Goal: Book appointment/travel/reservation

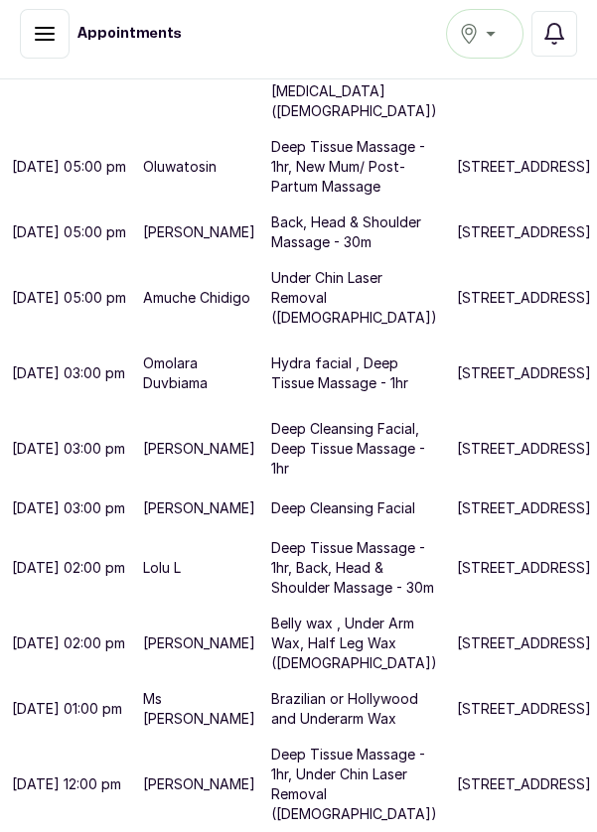
scroll to position [1359, 0]
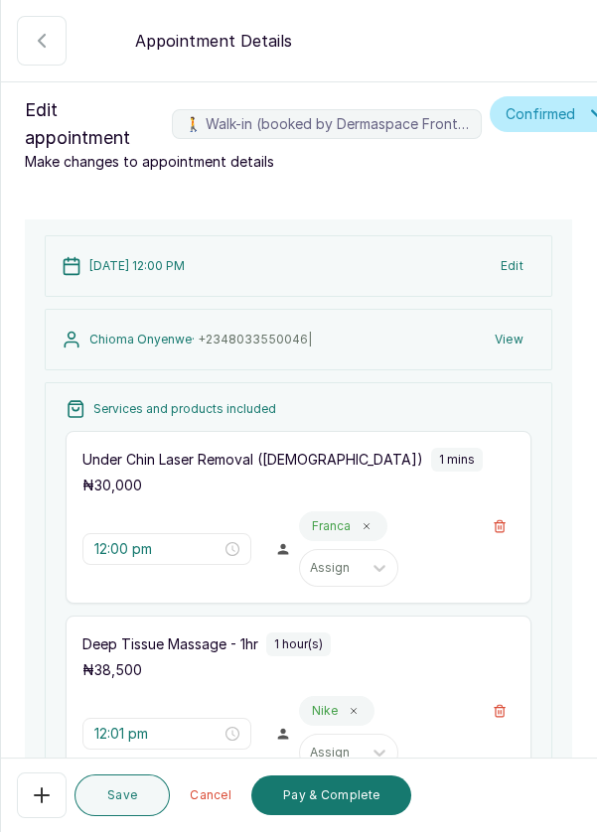
click at [37, 798] on icon "button" at bounding box center [42, 795] width 24 height 24
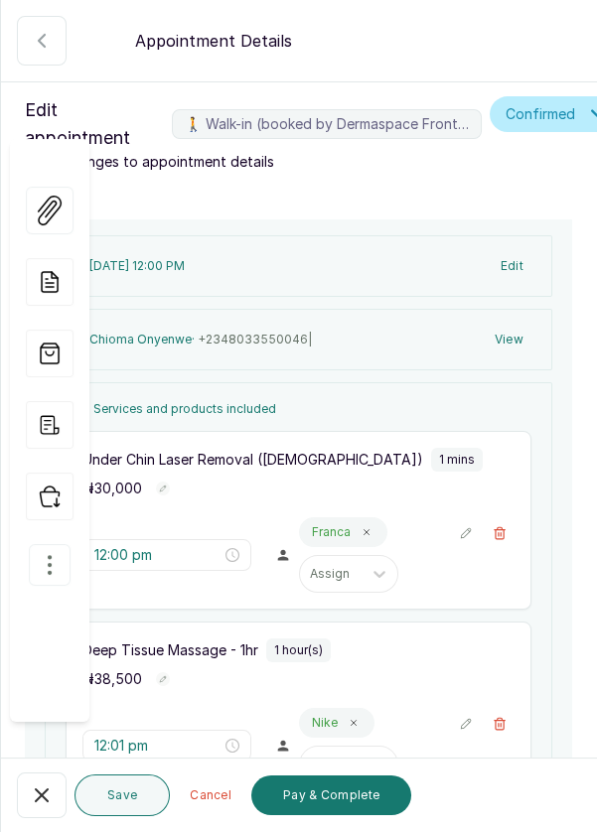
click at [45, 553] on icon "button" at bounding box center [50, 565] width 24 height 24
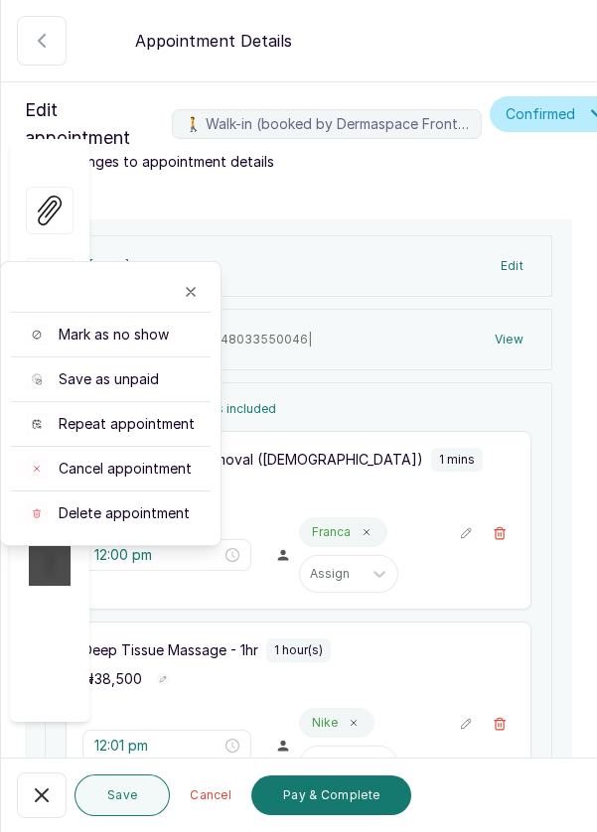
click at [159, 459] on span "Cancel appointment" at bounding box center [125, 469] width 133 height 20
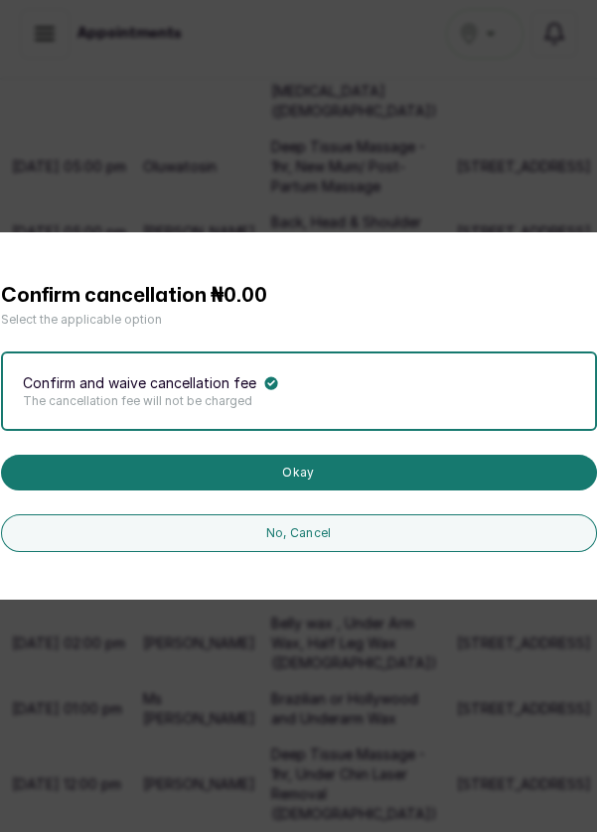
click at [481, 490] on button "Okay" at bounding box center [299, 473] width 596 height 36
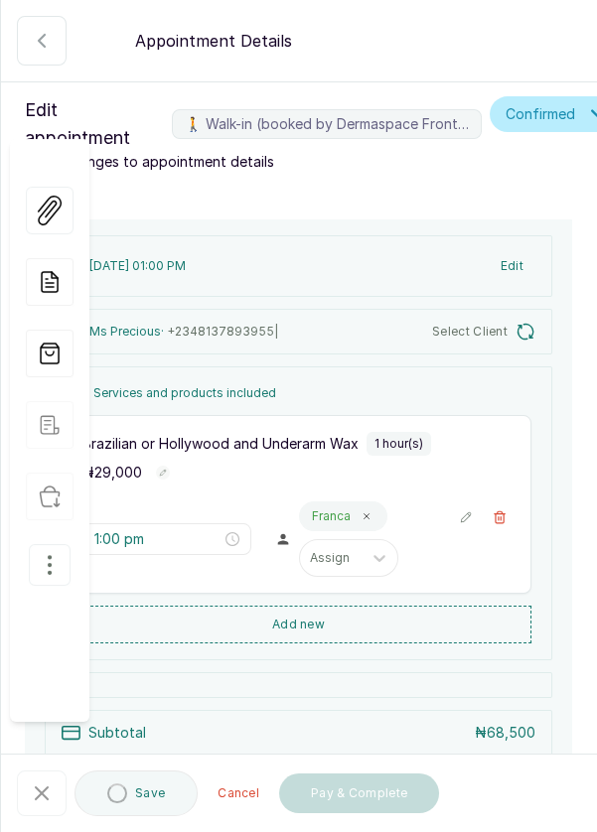
type input "1:00 pm"
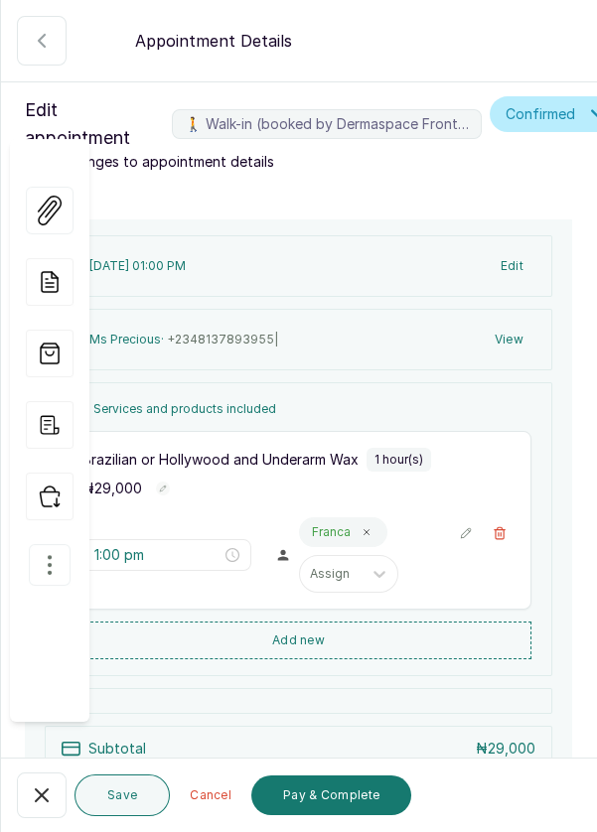
click at [34, 800] on icon "button" at bounding box center [42, 795] width 24 height 24
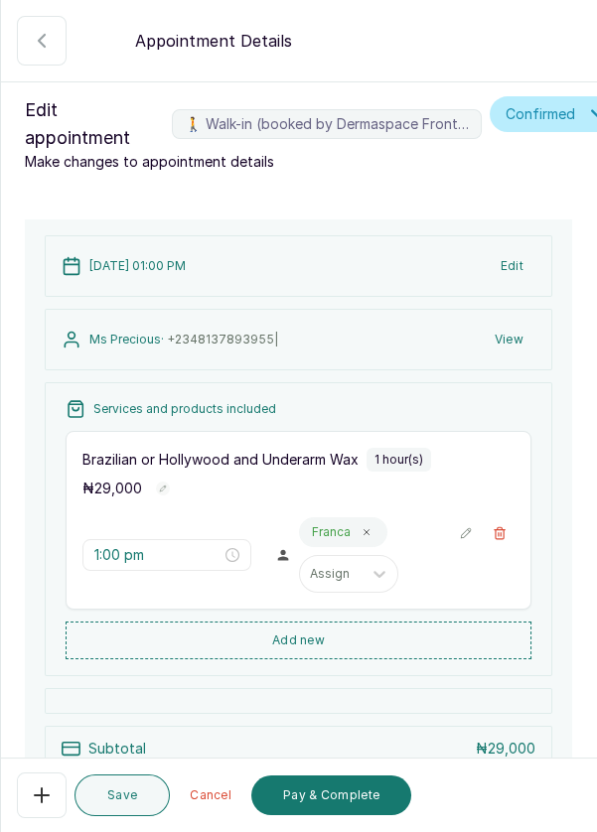
scroll to position [230, 0]
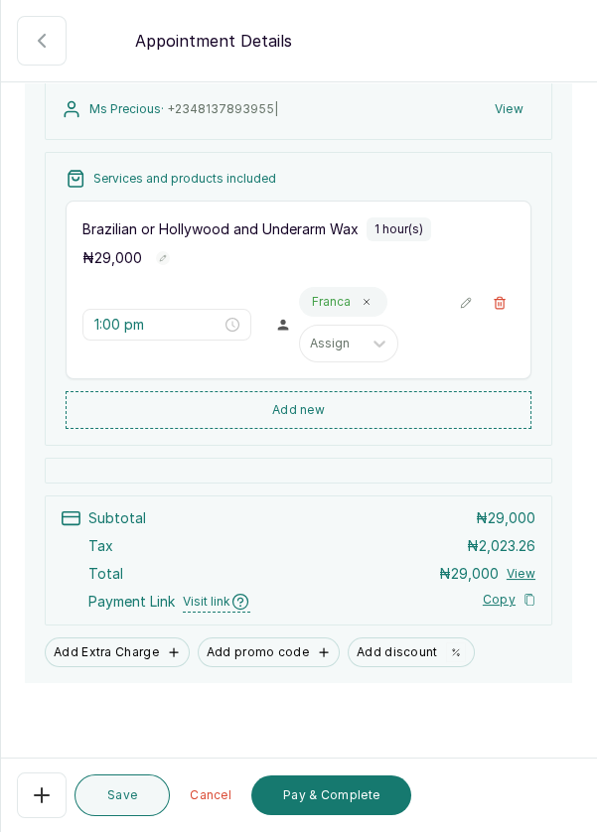
click at [365, 799] on button "Pay & Complete" at bounding box center [331, 795] width 160 height 40
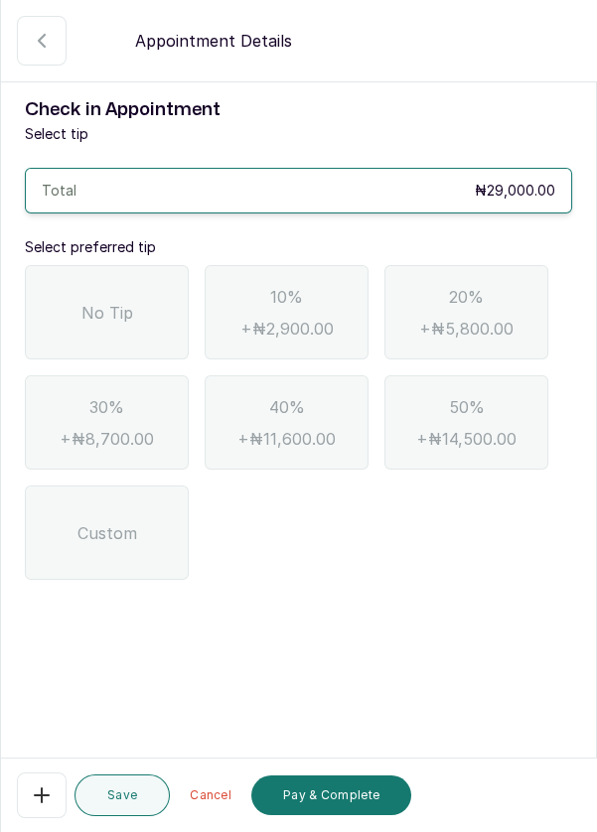
scroll to position [0, 0]
click at [77, 309] on div "No Tip" at bounding box center [107, 312] width 164 height 94
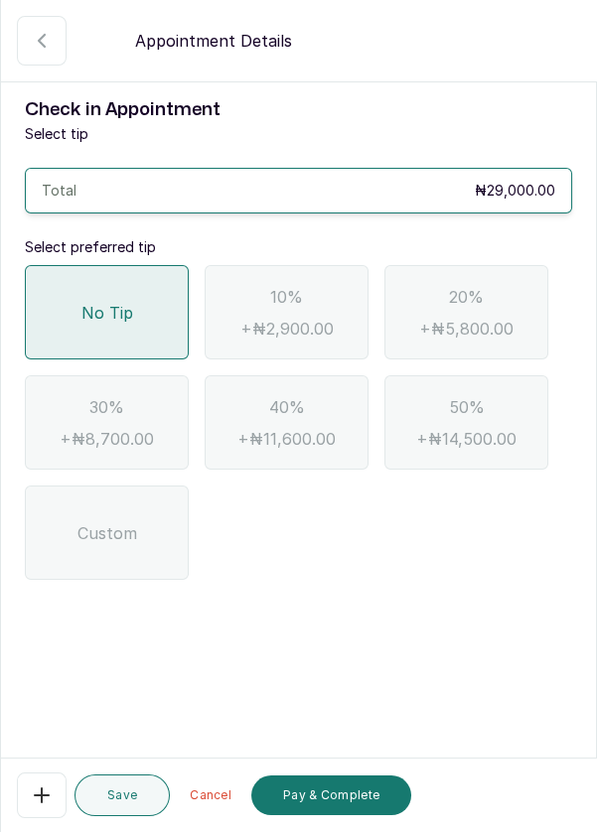
click at [351, 800] on button "Pay & Complete" at bounding box center [331, 795] width 160 height 40
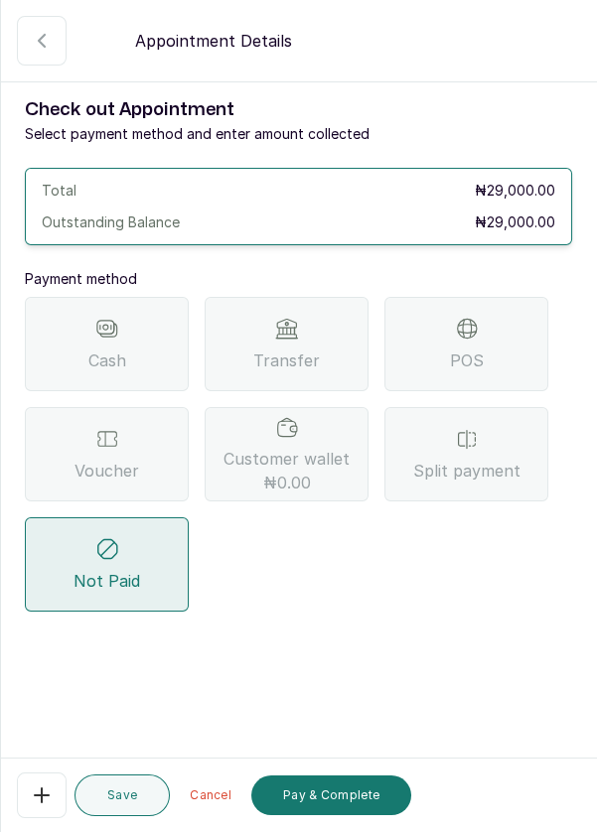
click at [317, 342] on div "Transfer" at bounding box center [286, 344] width 164 height 94
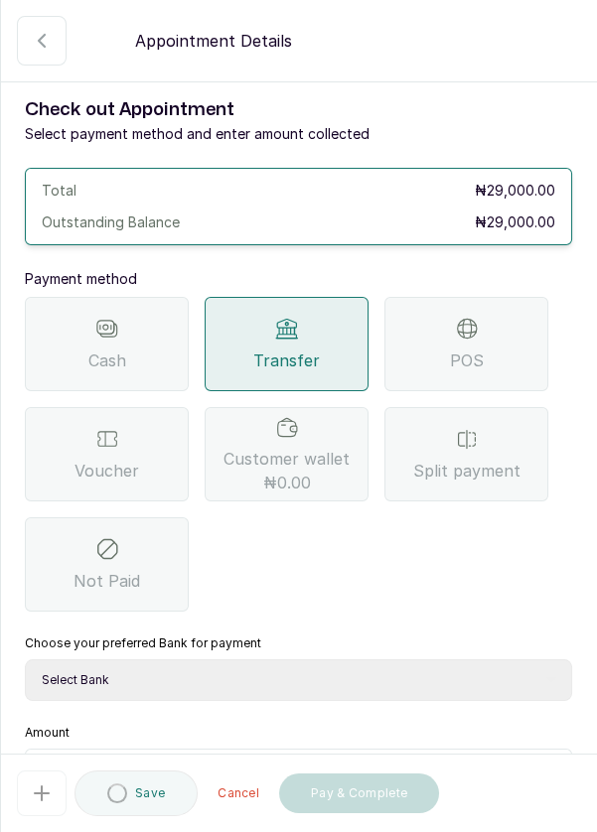
click at [430, 668] on select "Select Bank DERMASPACE ESTHETIC & WELLNESS CENT Sterling Bank DERMASPACEEST/DER…" at bounding box center [298, 680] width 547 height 42
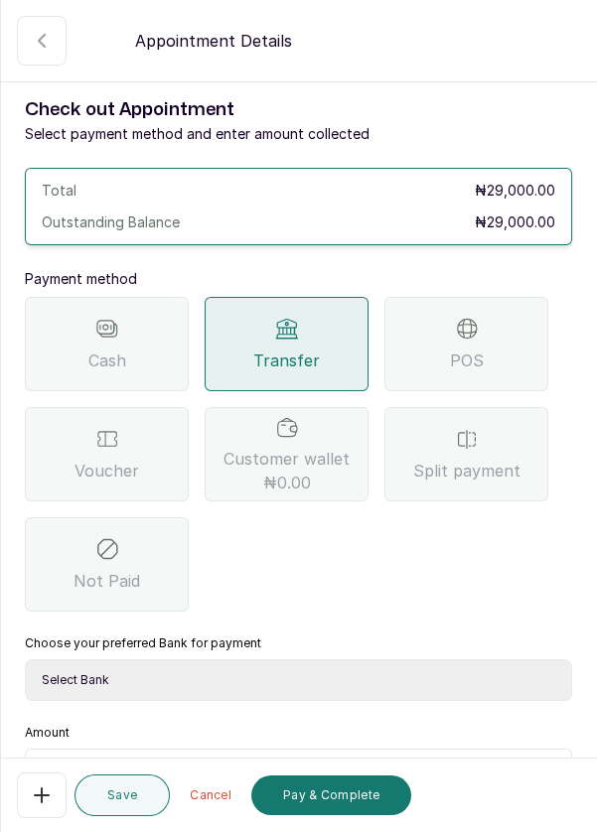
select select "818ea5c0-5b47-4751-8f35-6fc14409c533"
click at [25, 659] on select "Select Bank DERMASPACE ESTHETIC & WELLNESS CENT Sterling Bank DERMASPACEEST/DER…" at bounding box center [298, 680] width 547 height 42
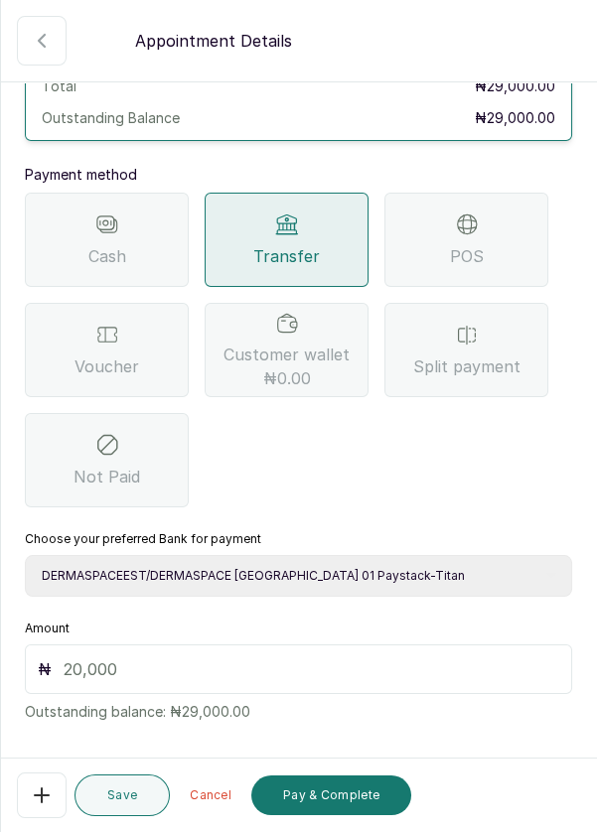
scroll to position [131, 0]
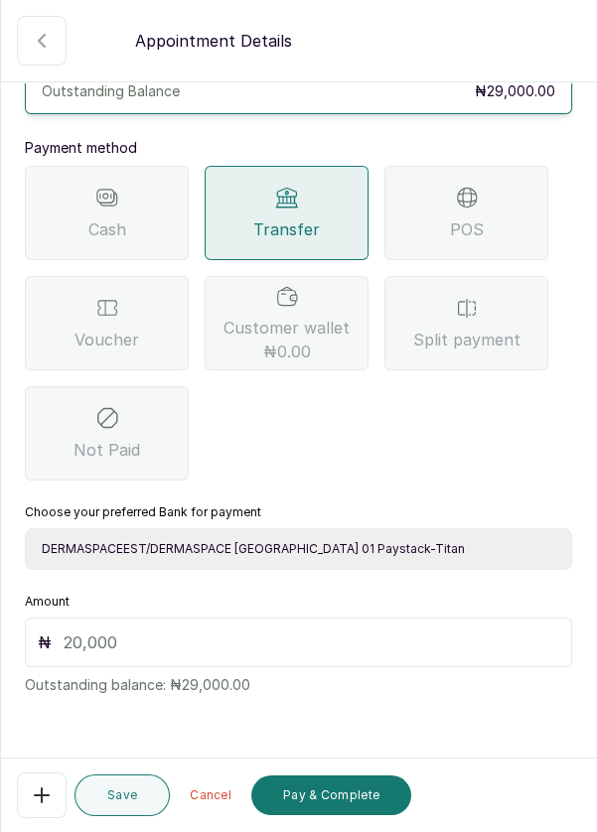
click at [330, 632] on input "text" at bounding box center [311, 642] width 495 height 24
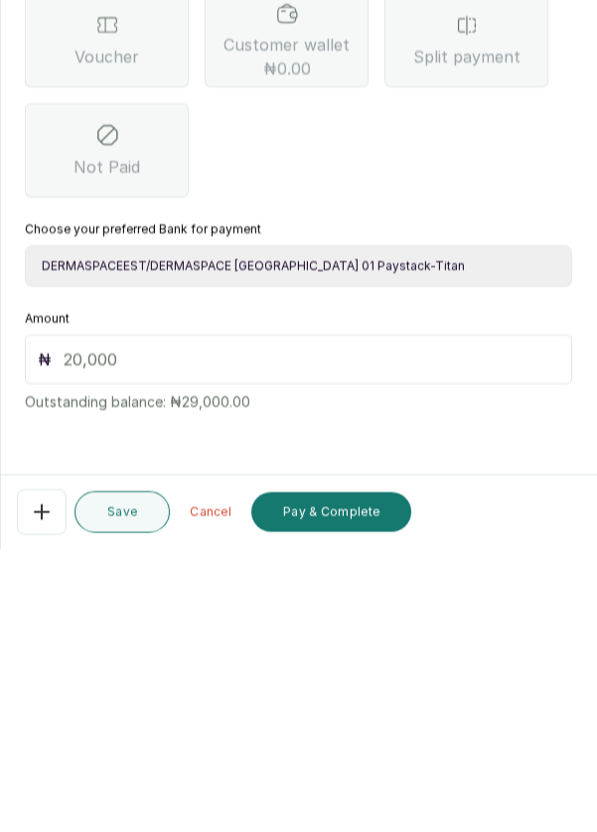
scroll to position [81, 0]
type input "29"
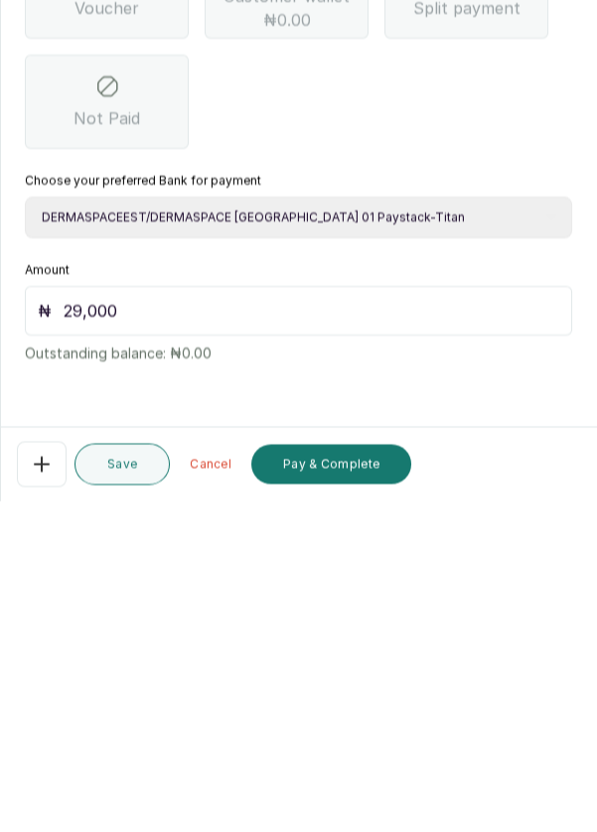
scroll to position [95, 0]
type input "29,000"
click at [376, 797] on button "Pay & Complete" at bounding box center [331, 795] width 160 height 40
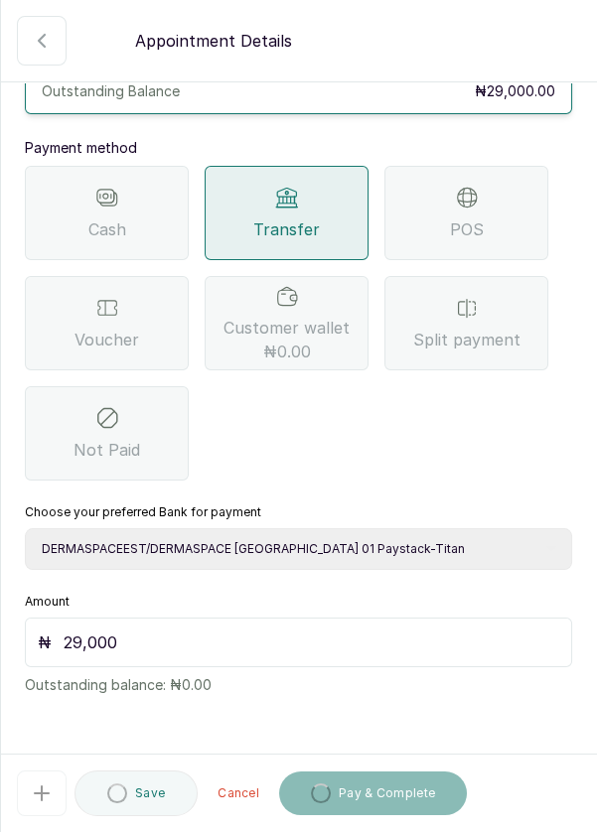
scroll to position [109, 0]
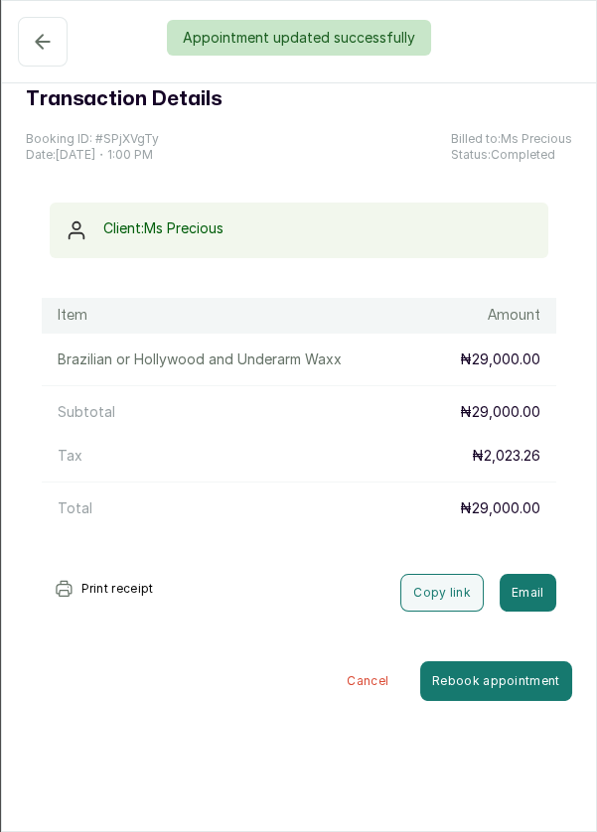
click at [40, 38] on div "Appointment updated successfully" at bounding box center [298, 38] width 597 height 36
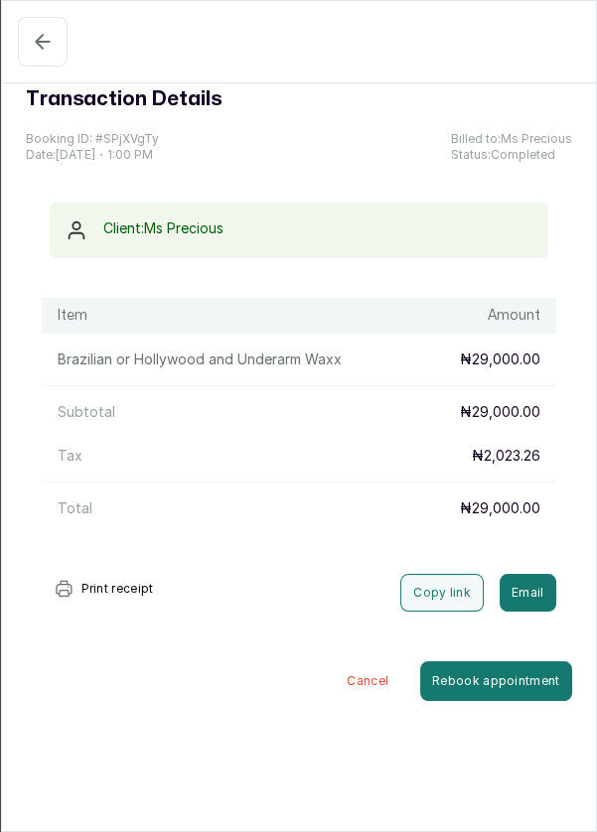
click at [36, 42] on icon "button" at bounding box center [42, 41] width 13 height 13
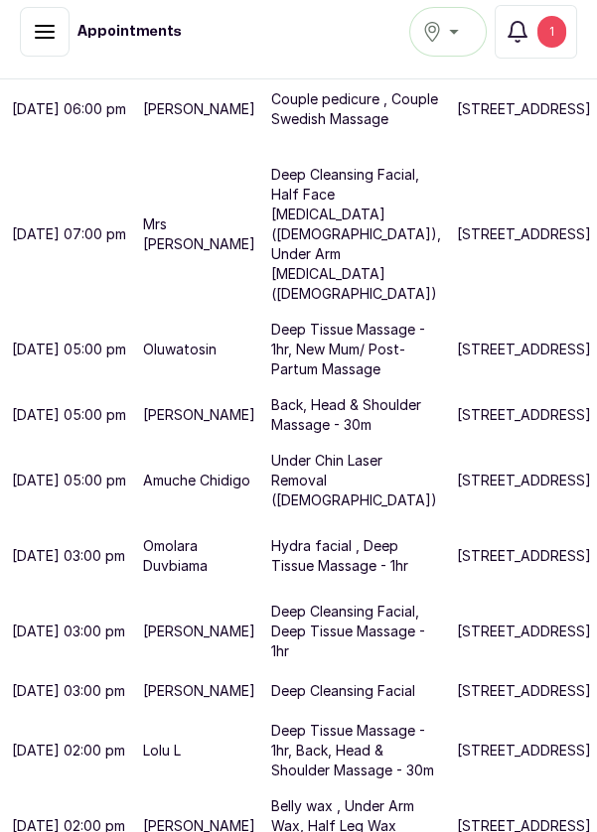
scroll to position [0, 0]
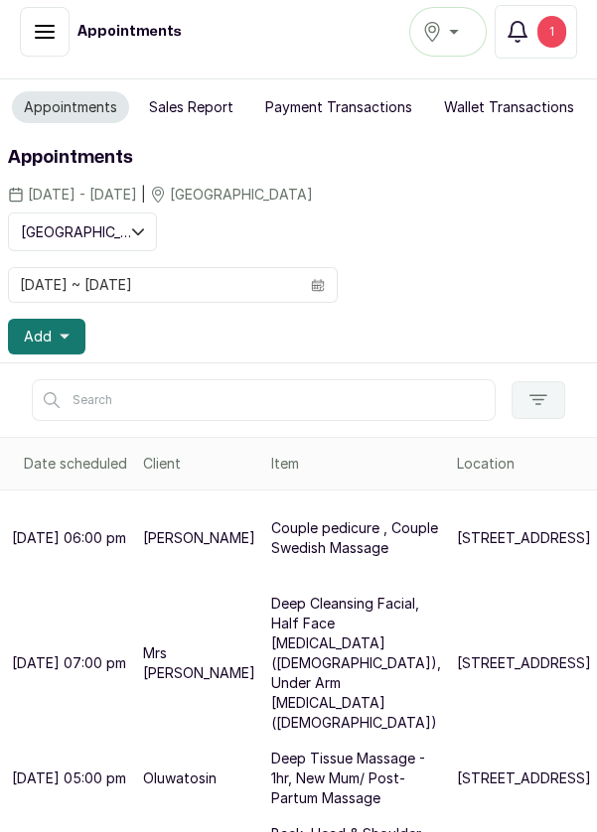
click at [66, 332] on icon "button" at bounding box center [65, 337] width 10 height 10
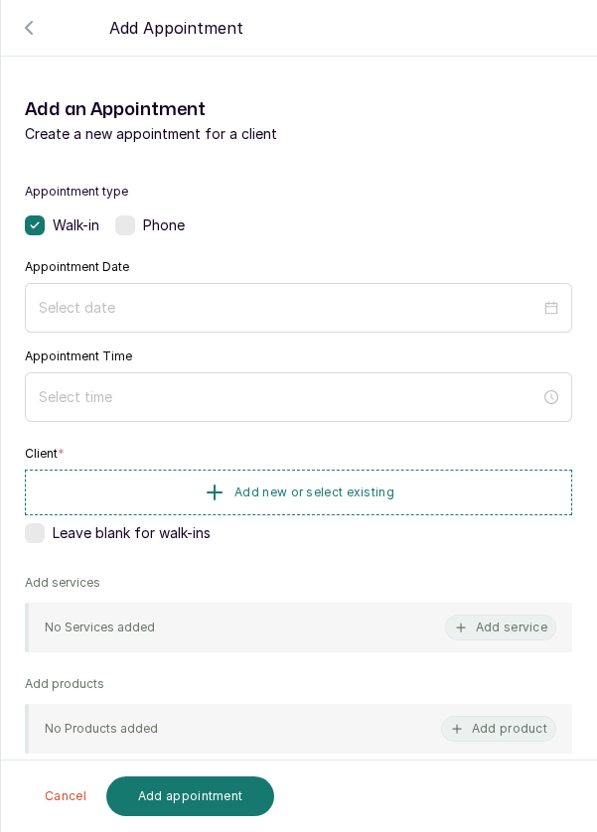
click at [324, 286] on div at bounding box center [298, 308] width 547 height 50
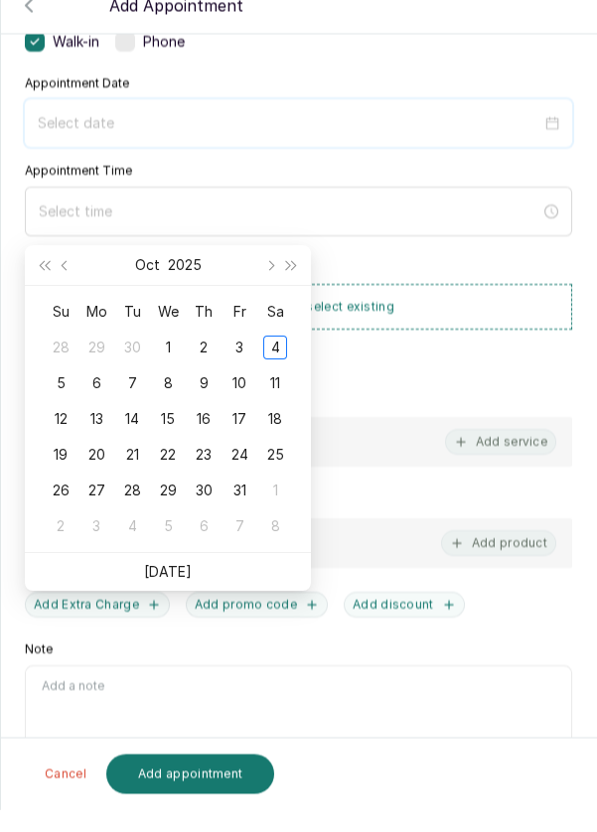
scroll to position [109, 0]
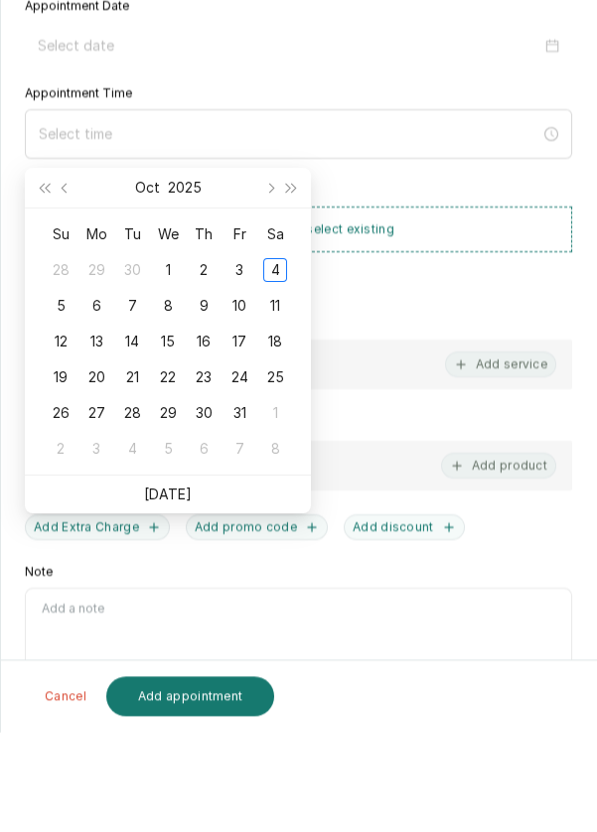
click at [173, 586] on link "[DATE]" at bounding box center [168, 594] width 48 height 17
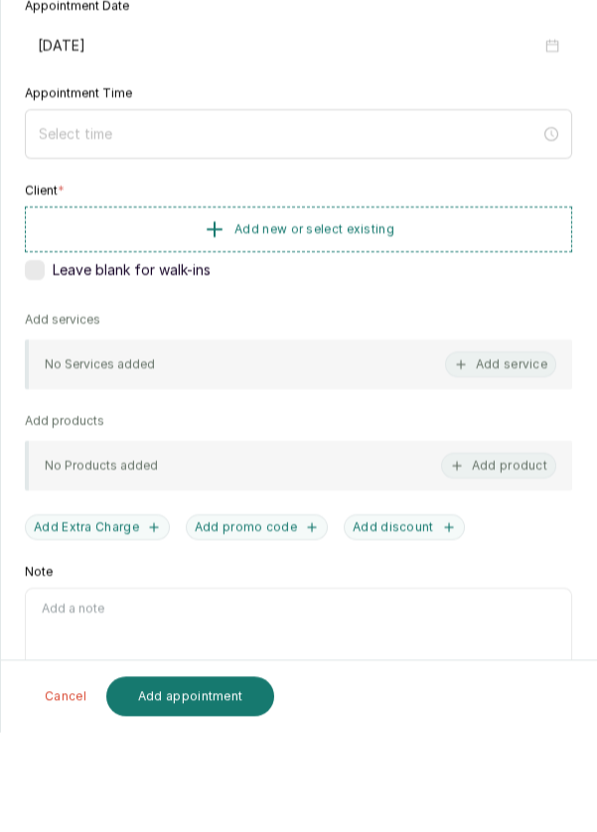
type input "[DATE]"
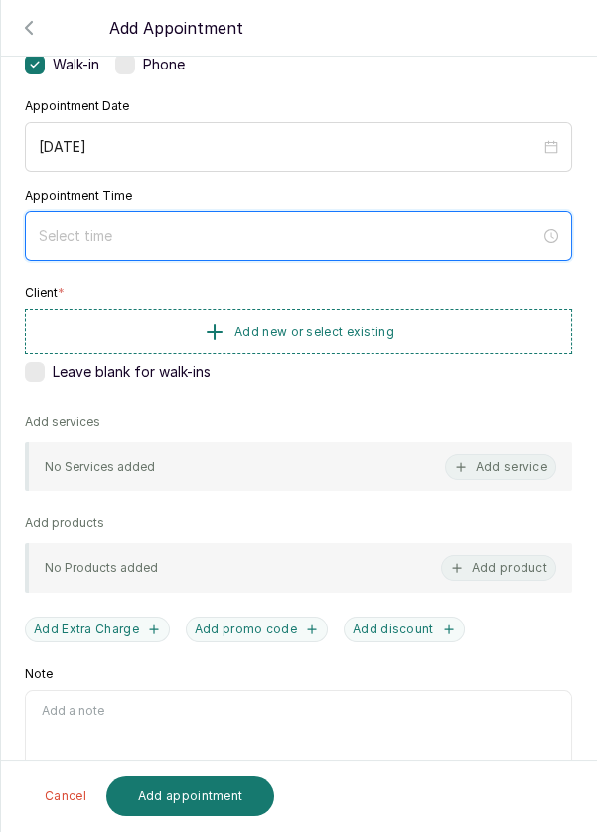
click at [317, 226] on input at bounding box center [289, 236] width 501 height 22
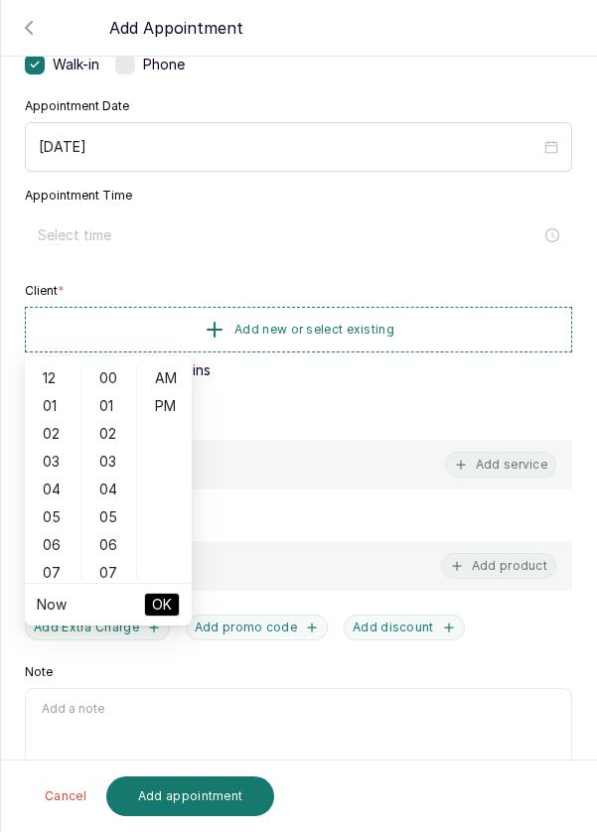
click at [47, 503] on div "05" at bounding box center [53, 517] width 48 height 28
click at [56, 504] on div "10" at bounding box center [53, 518] width 48 height 28
click at [55, 364] on div "12" at bounding box center [53, 378] width 48 height 28
click at [169, 392] on div "PM" at bounding box center [165, 406] width 48 height 28
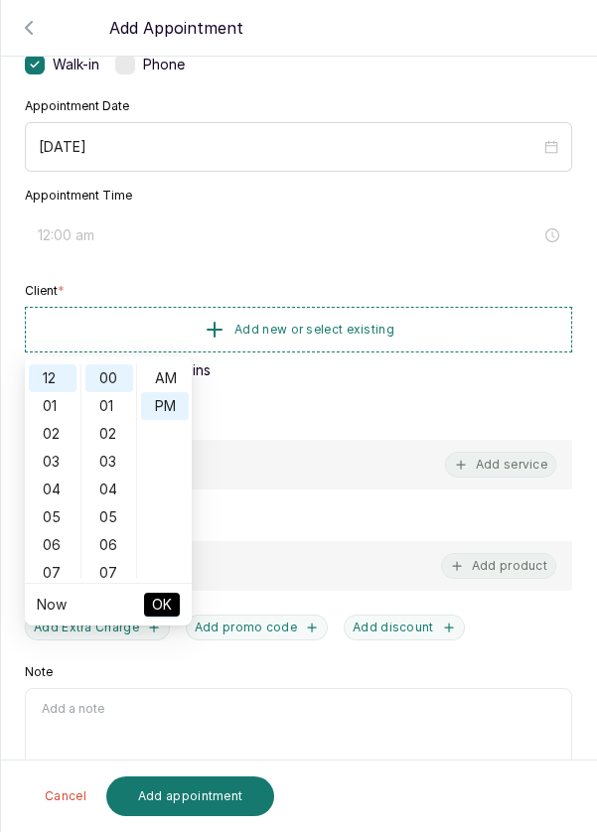
type input "12:00 pm"
click at [182, 584] on ul "Now OK" at bounding box center [108, 605] width 167 height 42
click at [167, 586] on span "OK" at bounding box center [162, 605] width 20 height 38
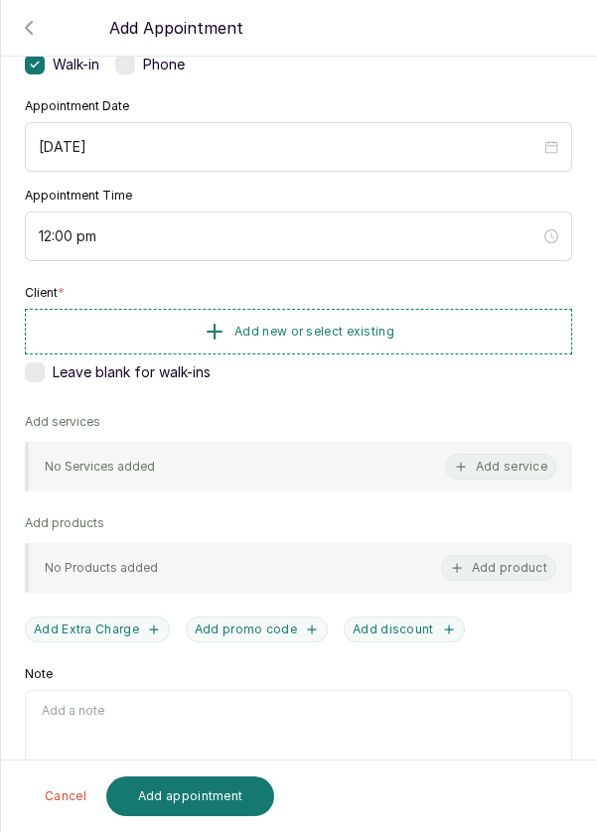
click at [443, 323] on button "Add new or select existing" at bounding box center [298, 332] width 547 height 46
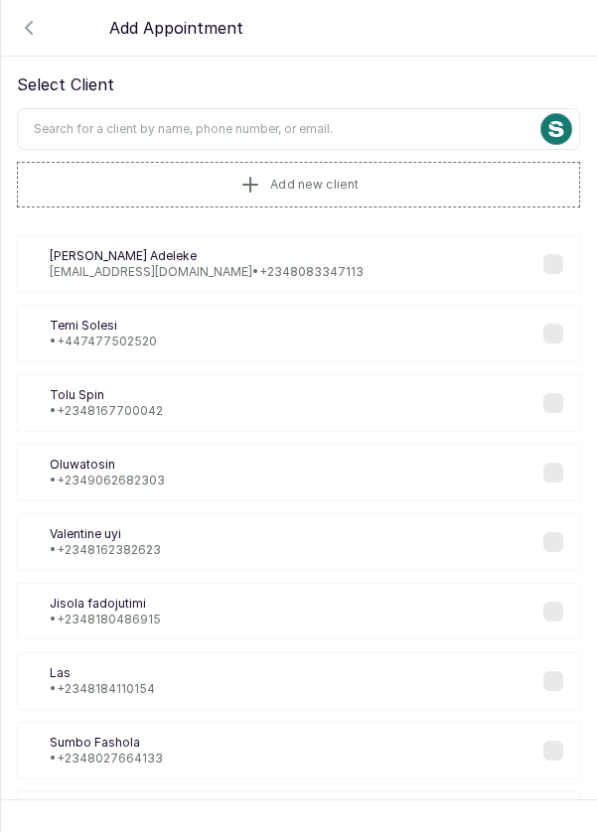
scroll to position [0, 0]
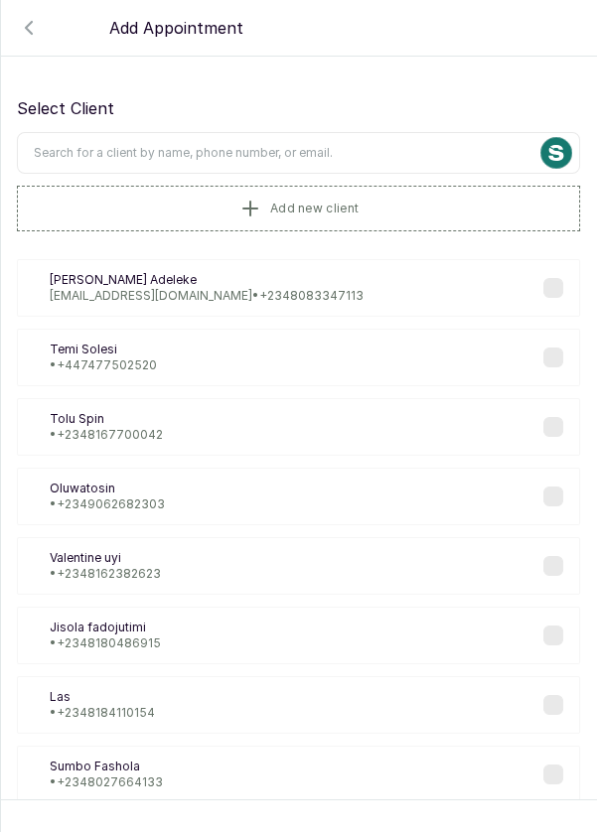
click at [383, 146] on input "text" at bounding box center [298, 153] width 563 height 42
type input "Ayom"
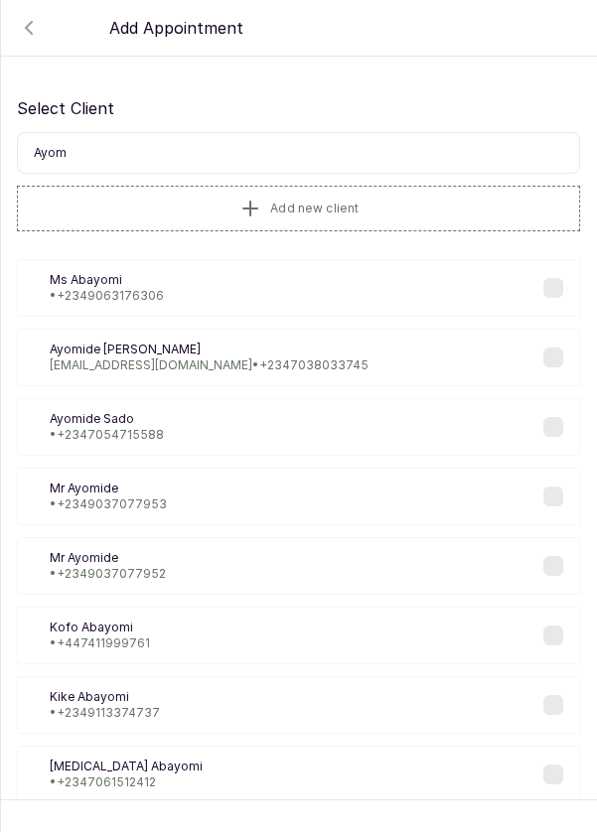
click at [360, 424] on div "AS [PERSON_NAME] • [PHONE_NUMBER]" at bounding box center [298, 427] width 563 height 58
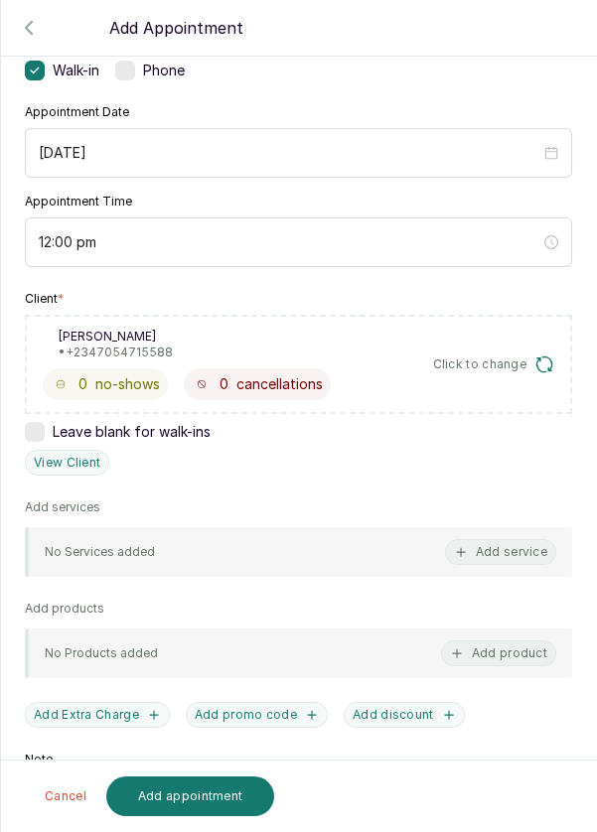
scroll to position [161, 0]
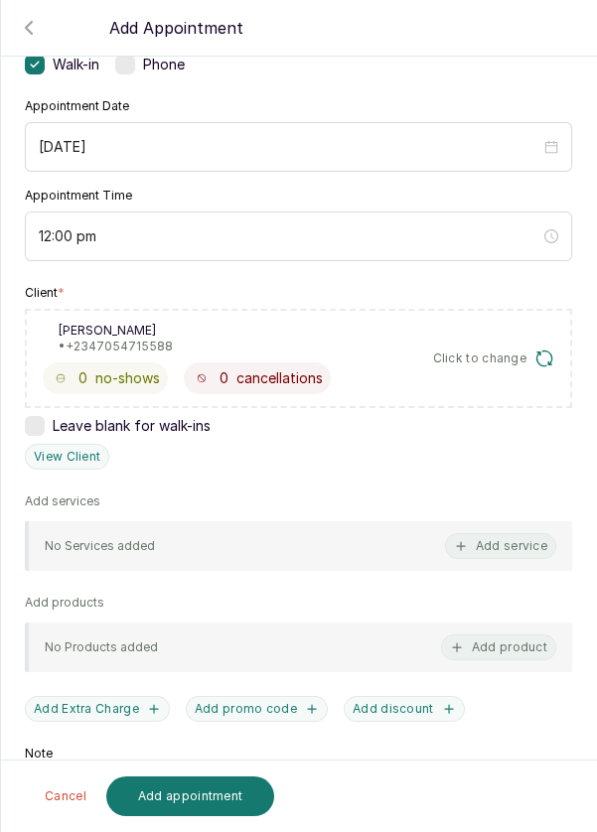
click at [520, 551] on button "Add service" at bounding box center [500, 546] width 111 height 26
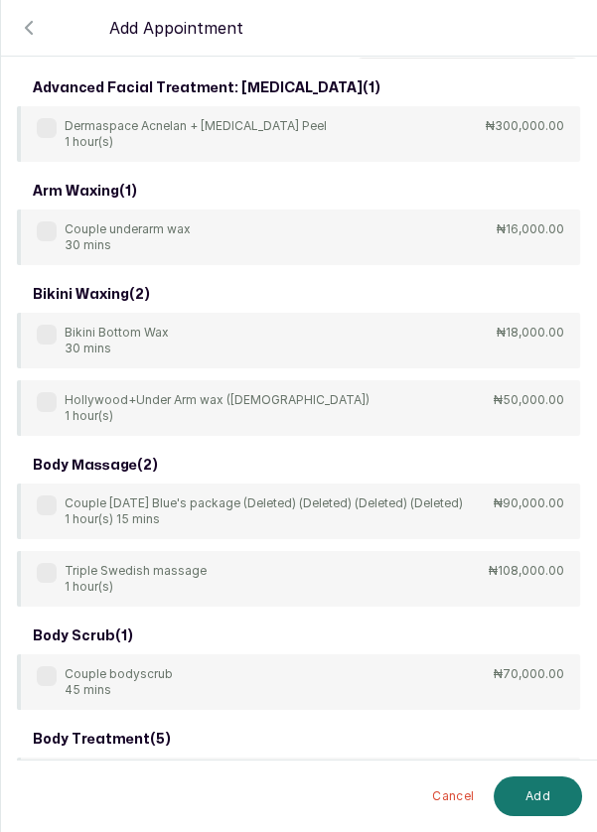
scroll to position [0, 0]
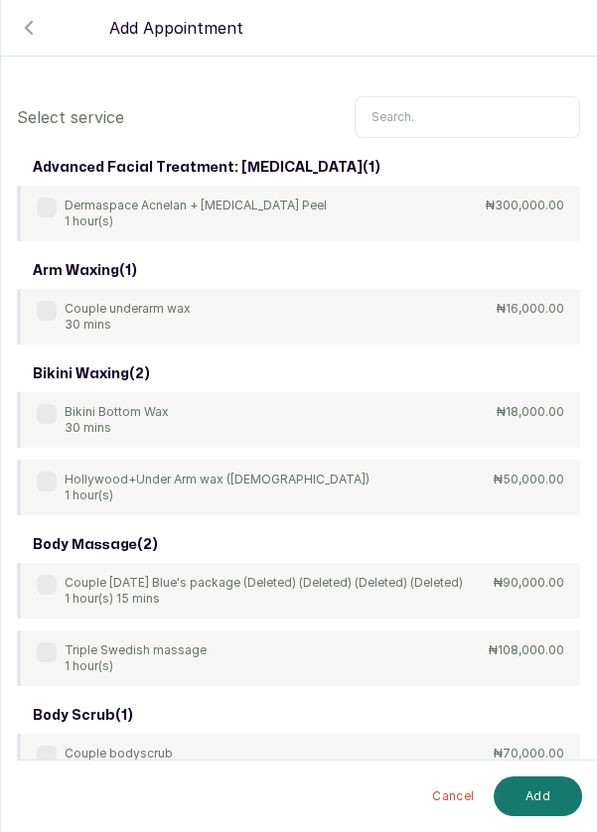
click at [461, 110] on input "text" at bounding box center [466, 117] width 225 height 42
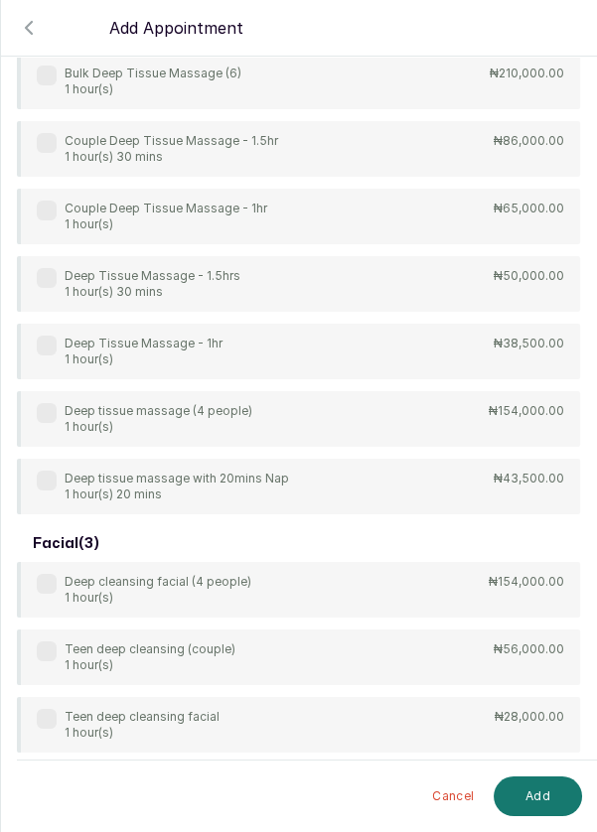
scroll to position [269, 0]
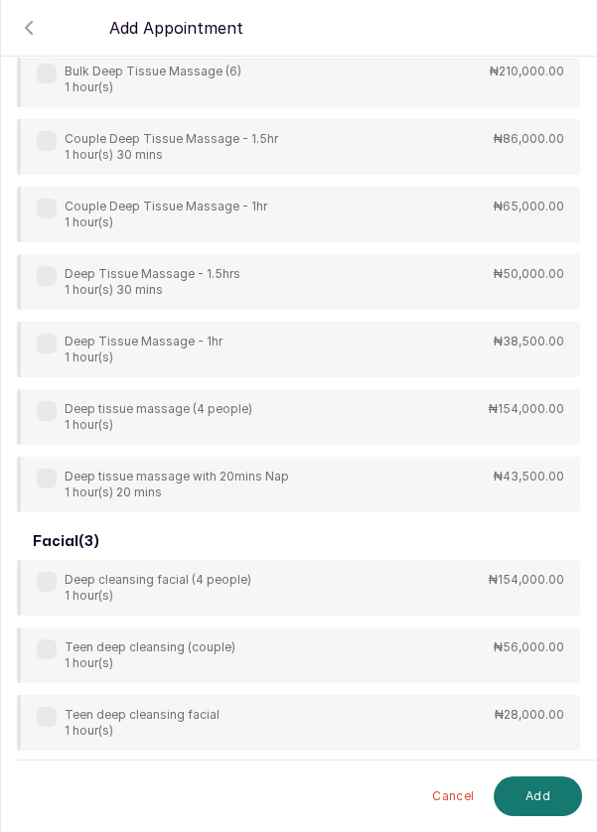
type input "Deep"
click at [58, 341] on div "4Hands Deep Tissue Massage 45 mins ₦55,000.00 Bulk 4hands Deep Tissue Massage (…" at bounding box center [298, 215] width 563 height 596
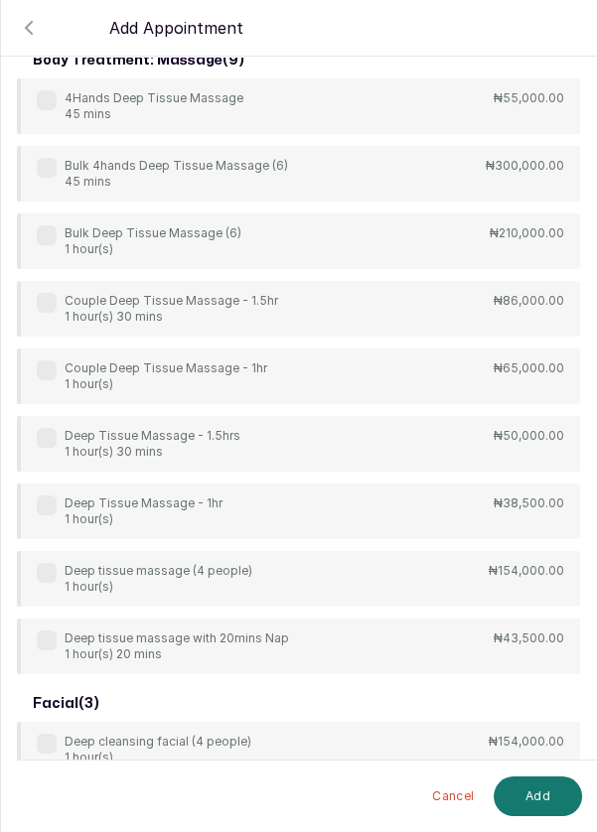
click at [50, 504] on label at bounding box center [47, 505] width 20 height 20
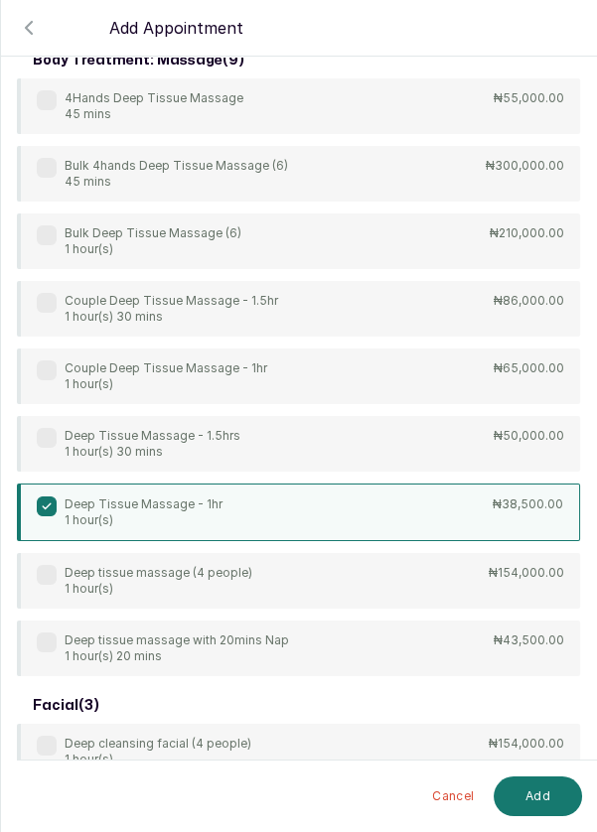
click at [534, 798] on button "Add" at bounding box center [537, 796] width 88 height 40
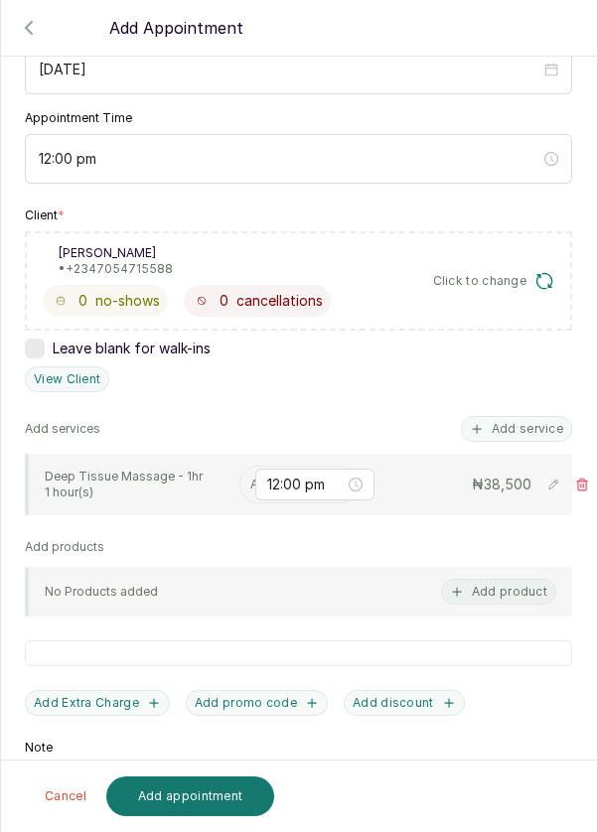
scroll to position [244, 0]
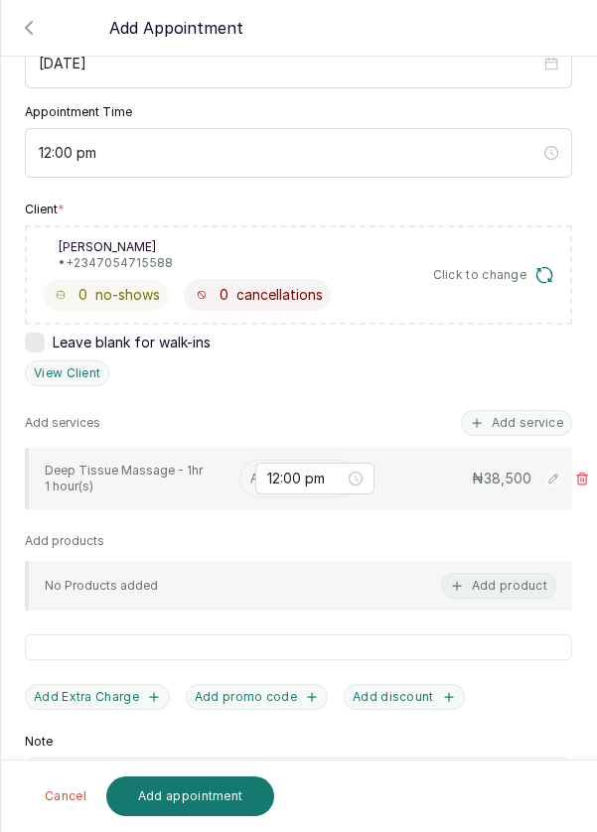
click at [250, 472] on input "text" at bounding box center [251, 478] width 3 height 14
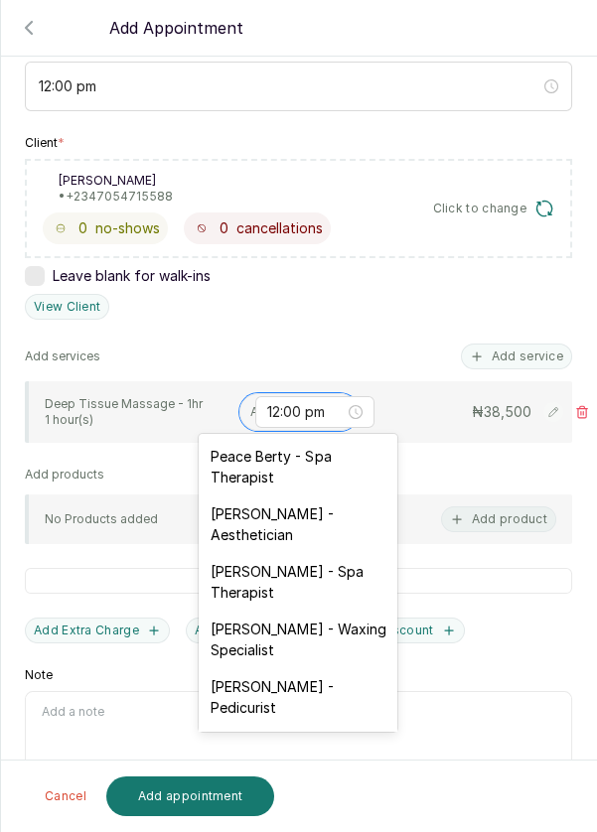
scroll to position [302, 0]
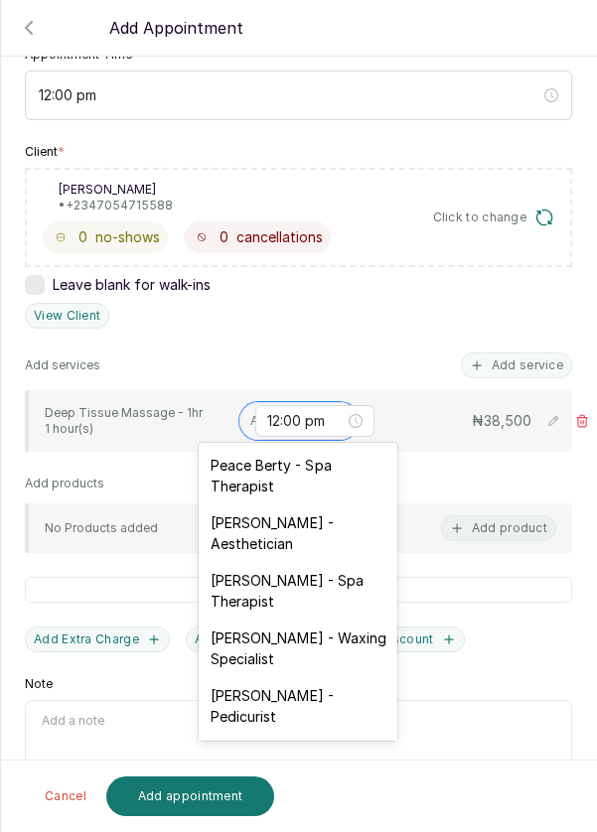
click at [319, 472] on div "Peace Berty - Spa Therapist" at bounding box center [298, 476] width 199 height 58
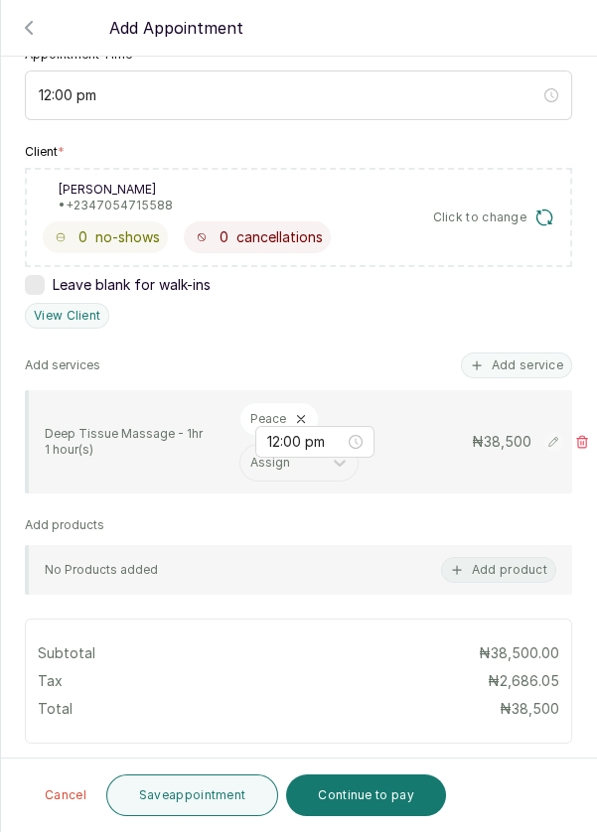
click at [208, 796] on button "Save appointment" at bounding box center [192, 795] width 173 height 42
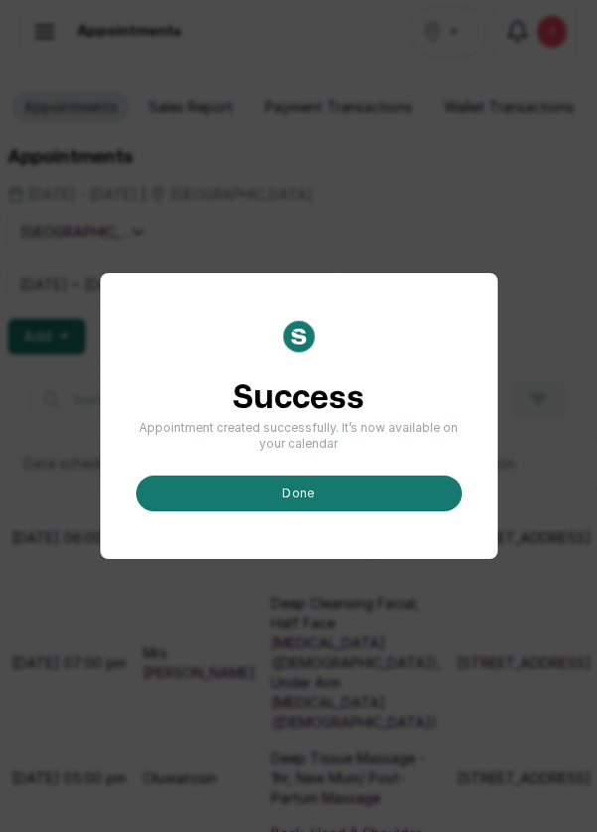
click at [346, 511] on button "done" at bounding box center [299, 493] width 326 height 36
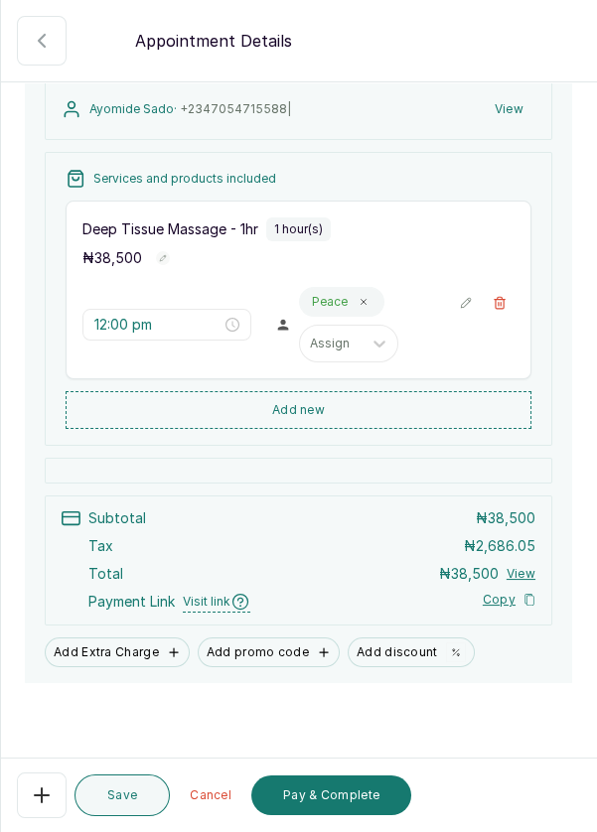
scroll to position [14, 0]
click at [357, 815] on button "Pay & Complete" at bounding box center [331, 795] width 160 height 40
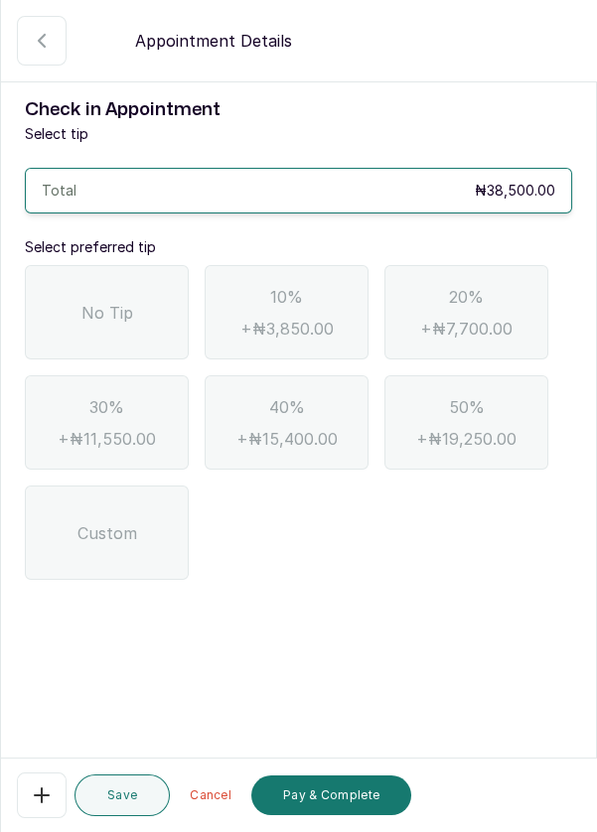
scroll to position [0, 0]
click at [107, 334] on div "No Tip" at bounding box center [107, 312] width 164 height 94
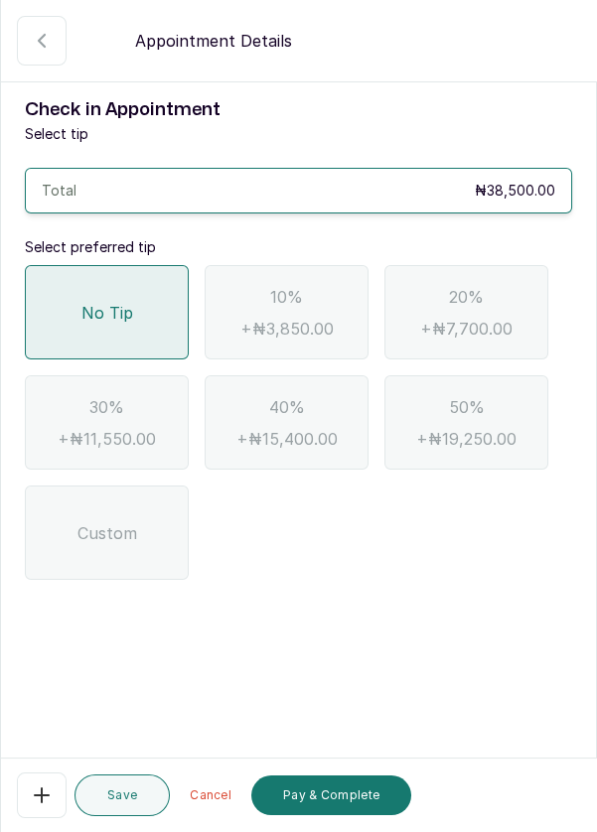
click at [374, 815] on button "Pay & Complete" at bounding box center [331, 795] width 160 height 40
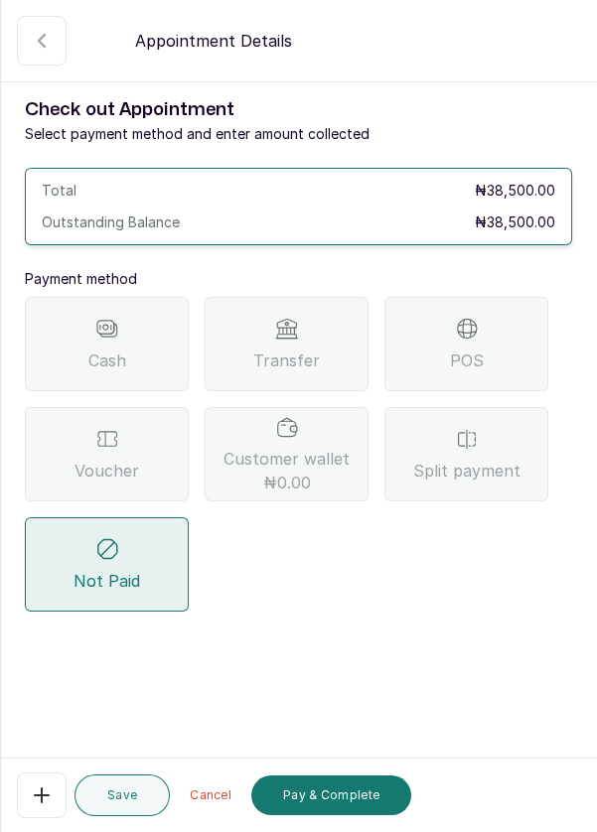
click at [493, 342] on div "POS" at bounding box center [466, 344] width 164 height 94
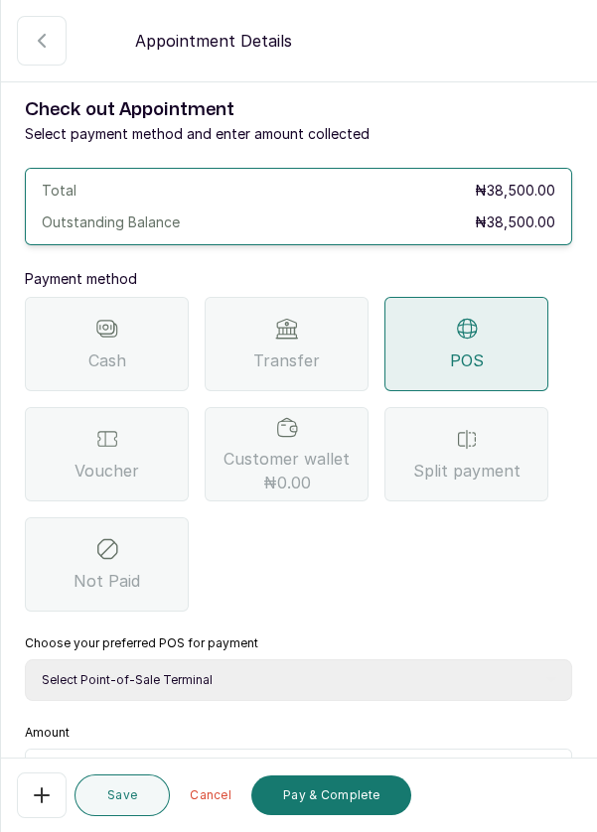
click at [338, 668] on select "Select Point-of-Sale Terminal Pos- Flutterwave Zenith Bank POS - Paga Paga POS …" at bounding box center [298, 680] width 547 height 42
select select "ea021b39-a6bc-4e4d-b5d1-02cb72451b32"
click at [25, 659] on select "Select Point-of-Sale Terminal Pos- Flutterwave Zenith Bank POS - Paga Paga POS …" at bounding box center [298, 680] width 547 height 42
click at [297, 762] on input "text" at bounding box center [311, 773] width 495 height 24
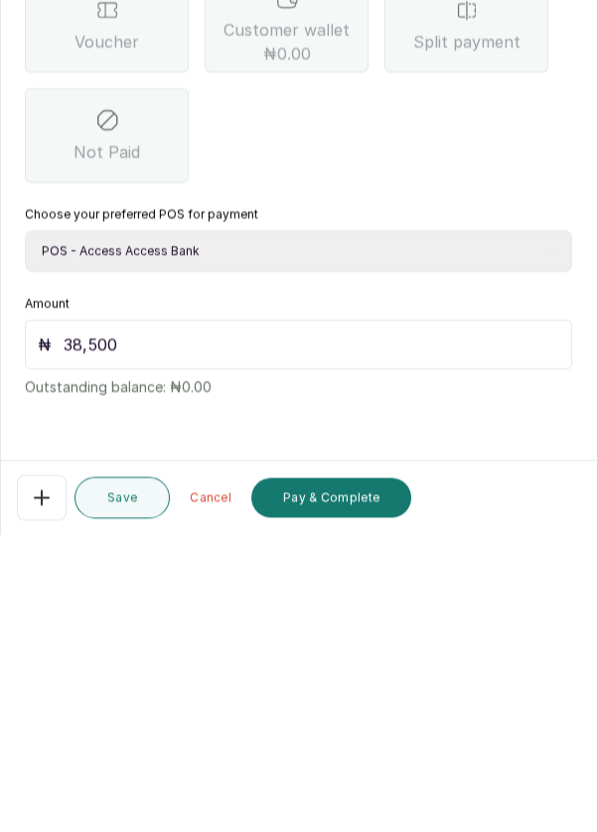
scroll to position [14, 0]
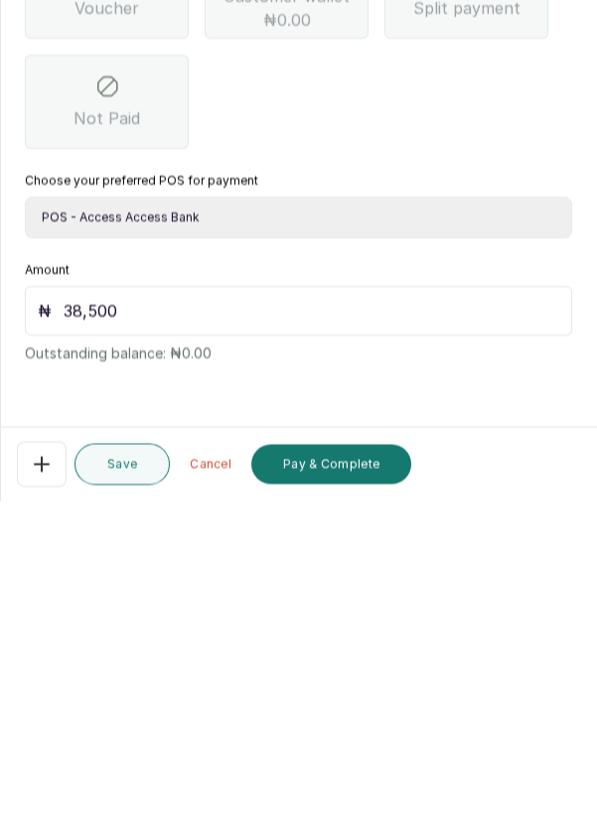
type input "38,500"
click at [370, 803] on button "Pay & Complete" at bounding box center [331, 795] width 160 height 40
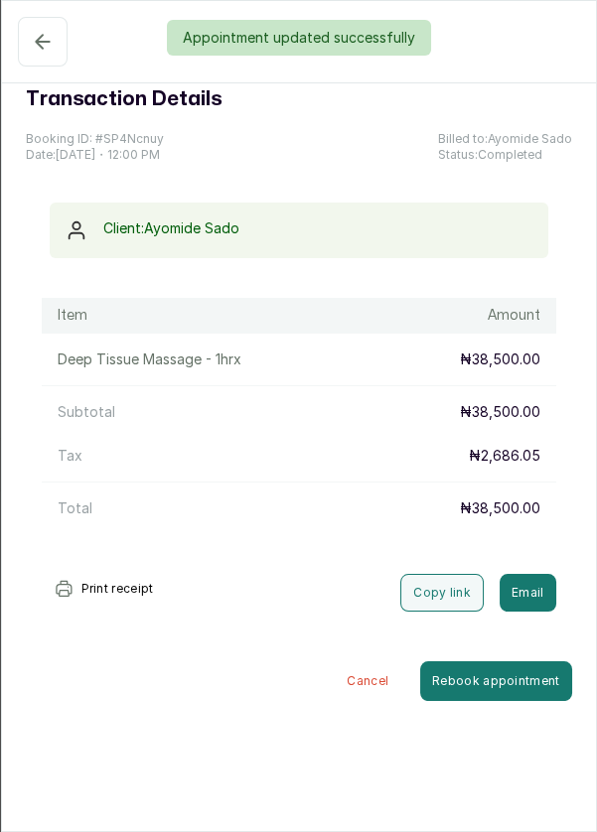
click at [21, 50] on div "Appointment updated successfully" at bounding box center [298, 38] width 597 height 36
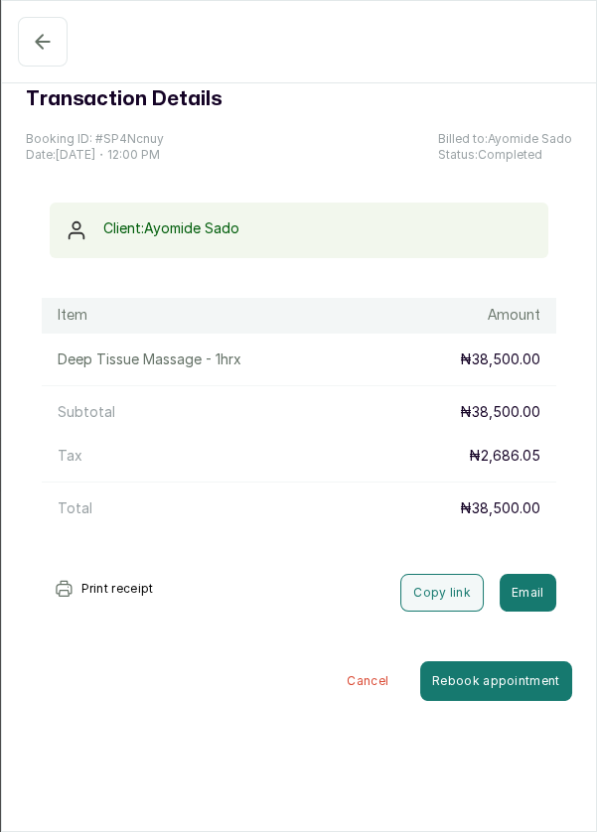
click at [24, 59] on button "Completed" at bounding box center [43, 42] width 50 height 50
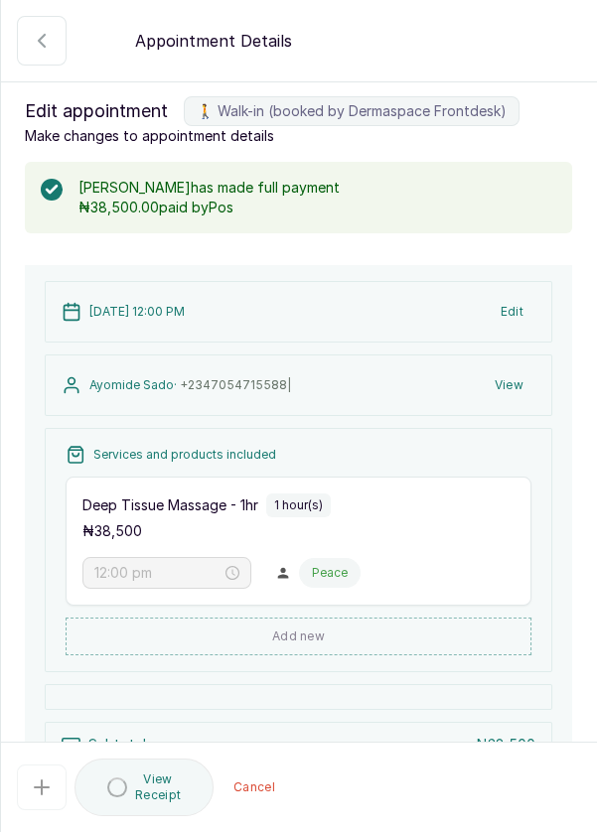
scroll to position [180, 0]
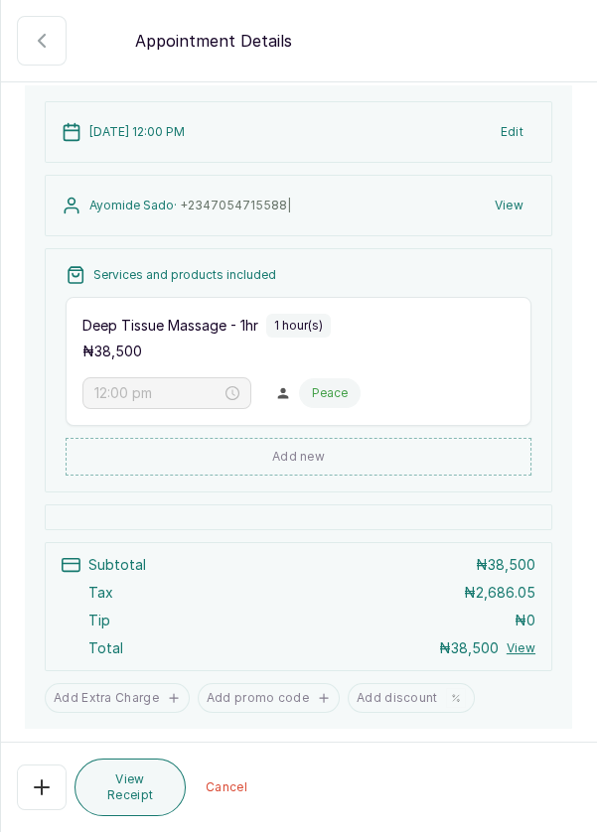
click at [31, 36] on icon "button" at bounding box center [42, 41] width 24 height 24
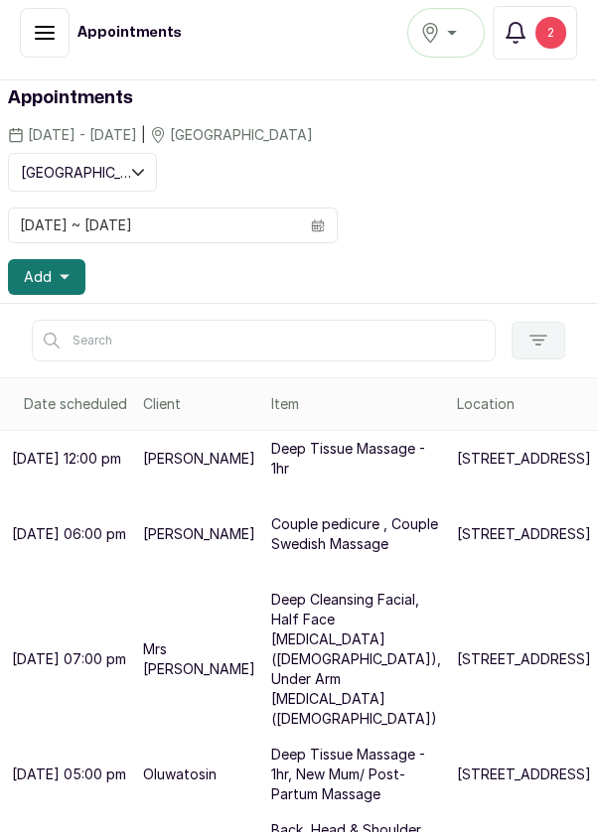
scroll to position [96, 0]
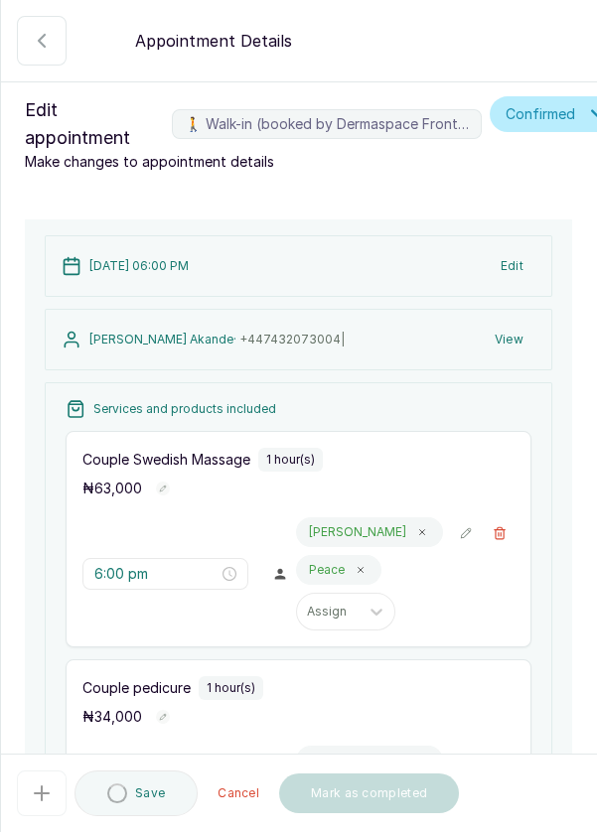
type input "6:00 pm"
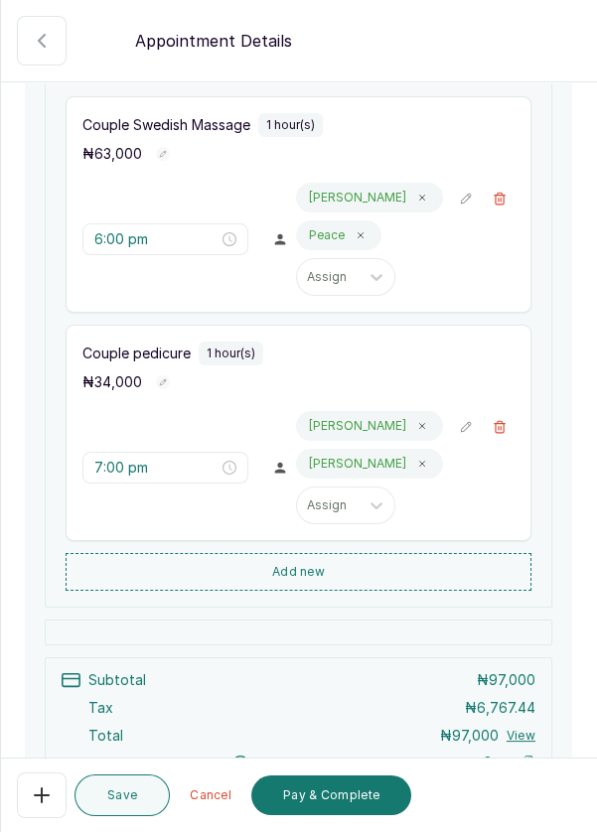
scroll to position [336, 0]
click at [380, 554] on button "Add new" at bounding box center [299, 571] width 466 height 38
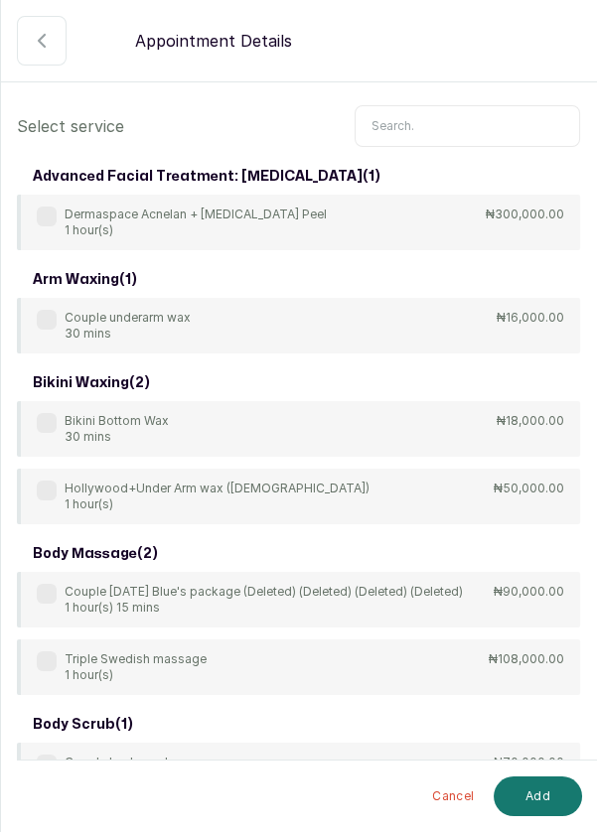
scroll to position [0, 0]
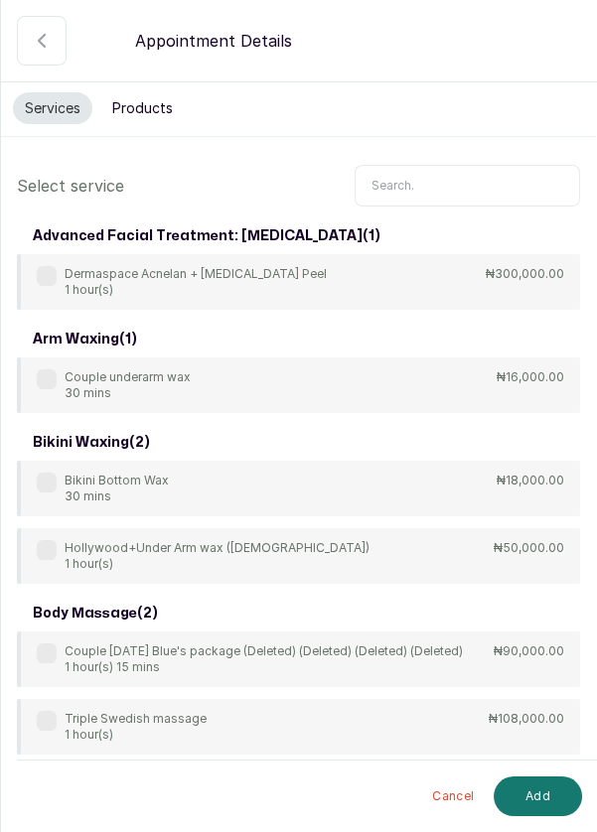
click at [155, 111] on button "Products" at bounding box center [142, 108] width 84 height 32
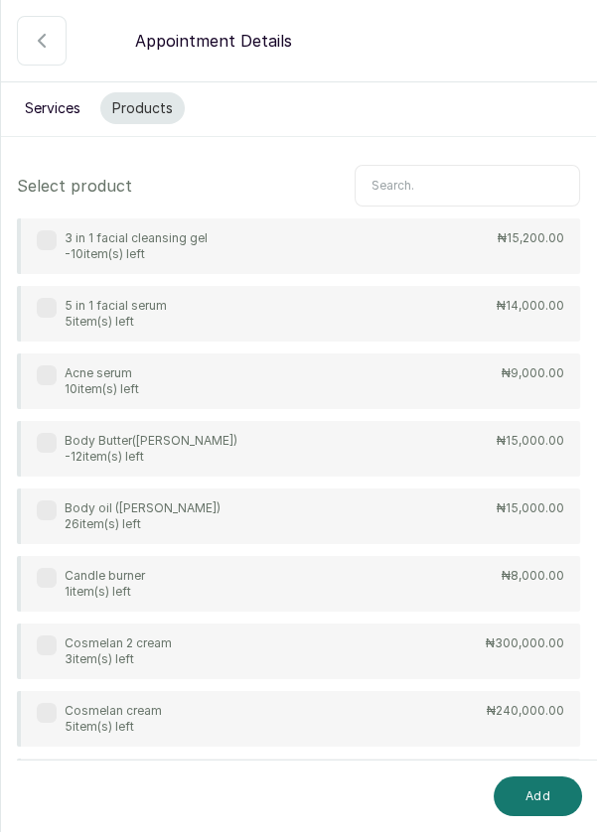
click at [431, 177] on input "text" at bounding box center [466, 186] width 225 height 42
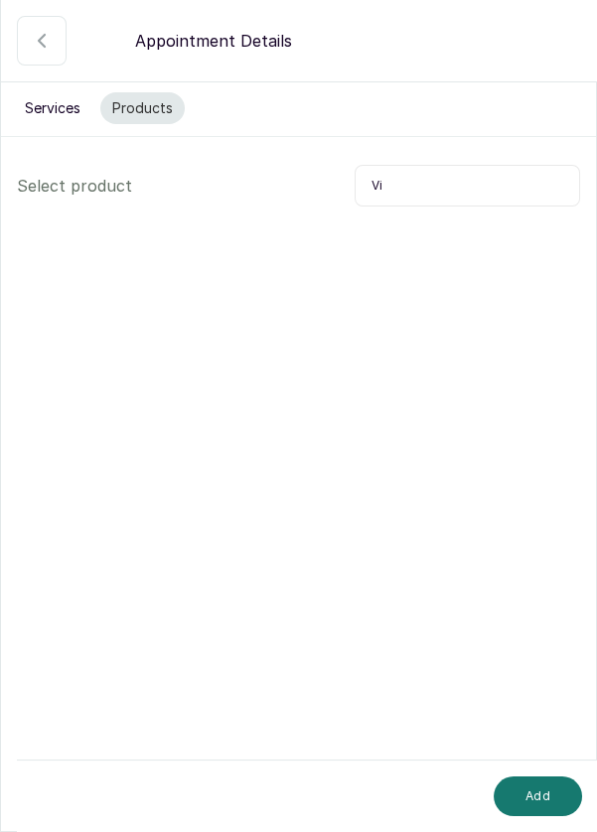
type input "V"
type input "A"
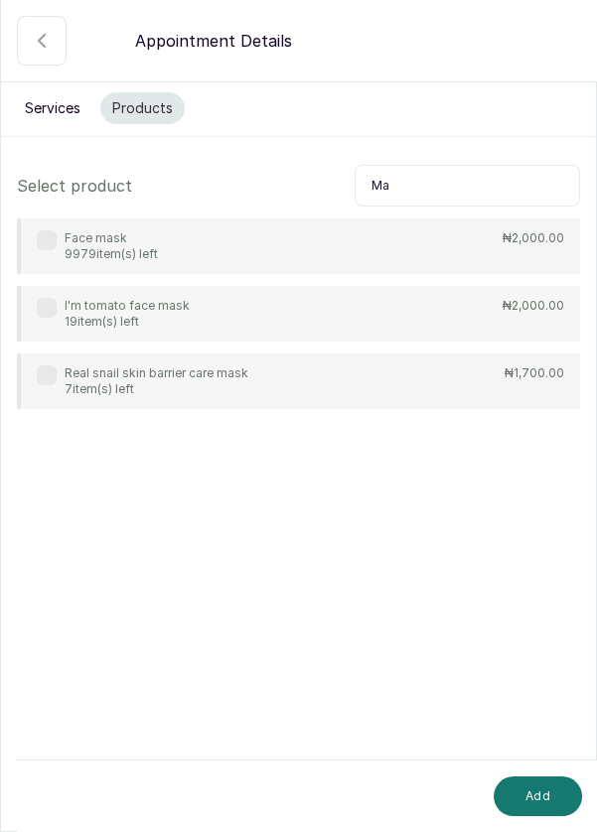
type input "M"
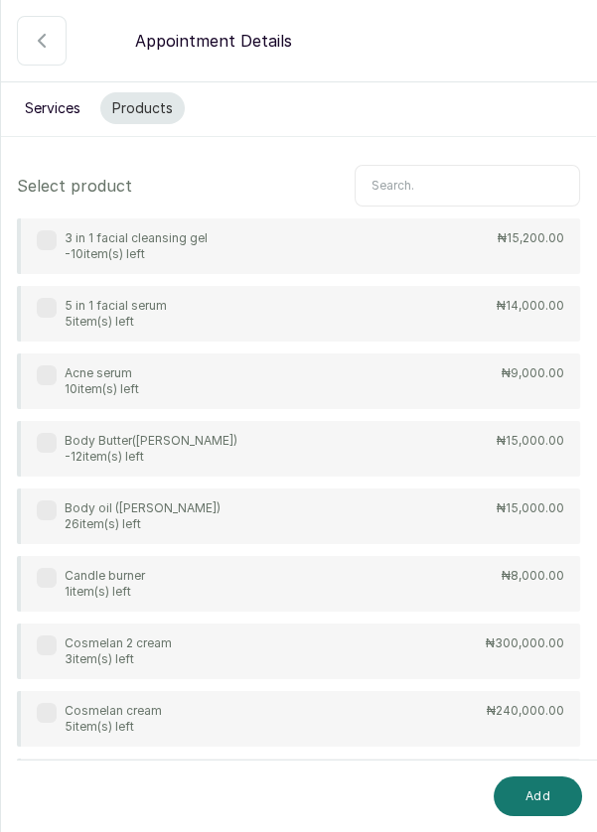
click at [30, 41] on icon "button" at bounding box center [42, 41] width 24 height 24
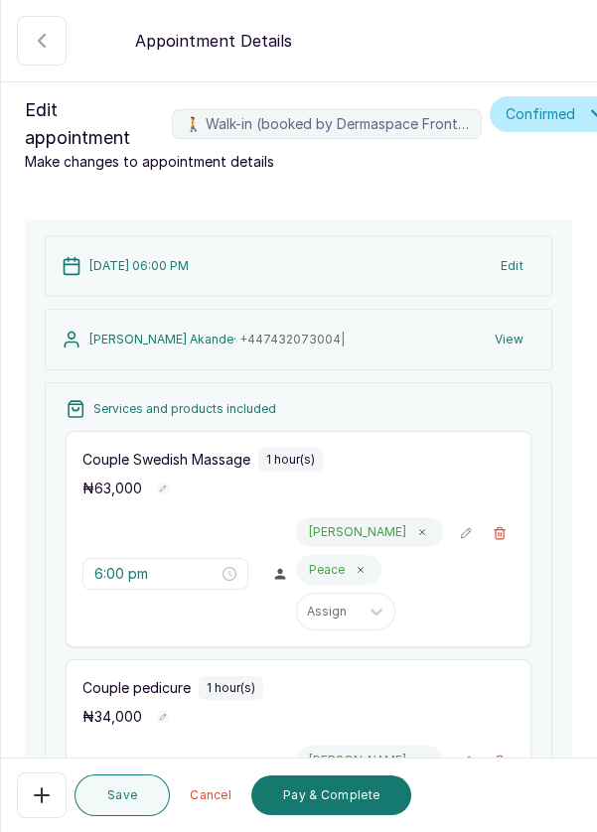
click at [24, 34] on button "🚶 Walk-in (booked by Dermaspace Frontdesk)" at bounding box center [42, 41] width 50 height 50
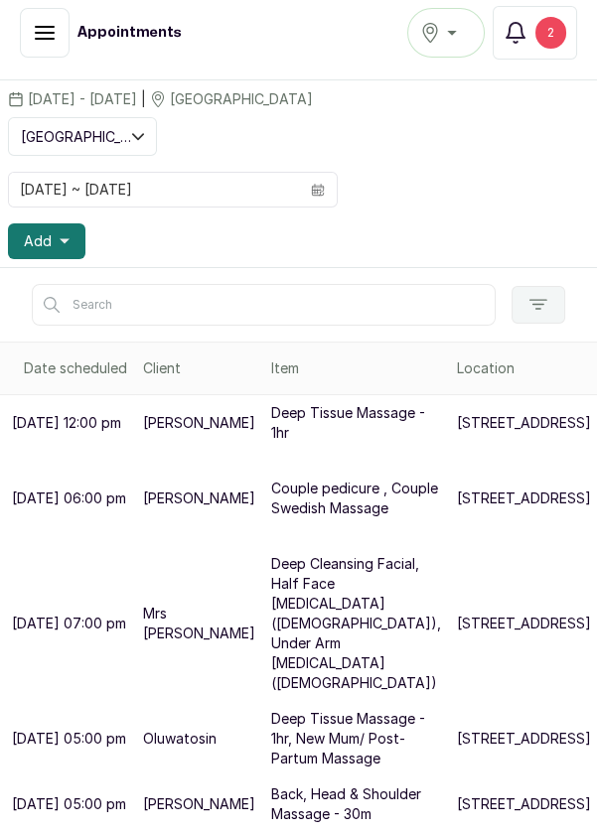
click at [533, 105] on div "[DATE] - [DATE] | [GEOGRAPHIC_DATA]" at bounding box center [298, 98] width 581 height 21
click at [327, 21] on div "Appointments" at bounding box center [179, 33] width 319 height 50
click at [551, 192] on div "[DATE] ~ [DATE]" at bounding box center [298, 190] width 581 height 36
click at [166, 237] on div "Add" at bounding box center [298, 241] width 581 height 36
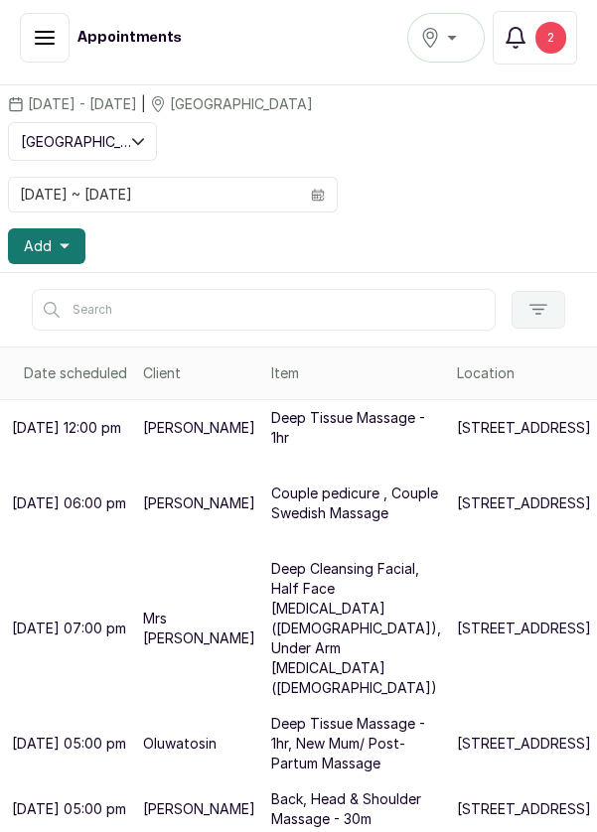
scroll to position [10, 0]
